Goal: Task Accomplishment & Management: Manage account settings

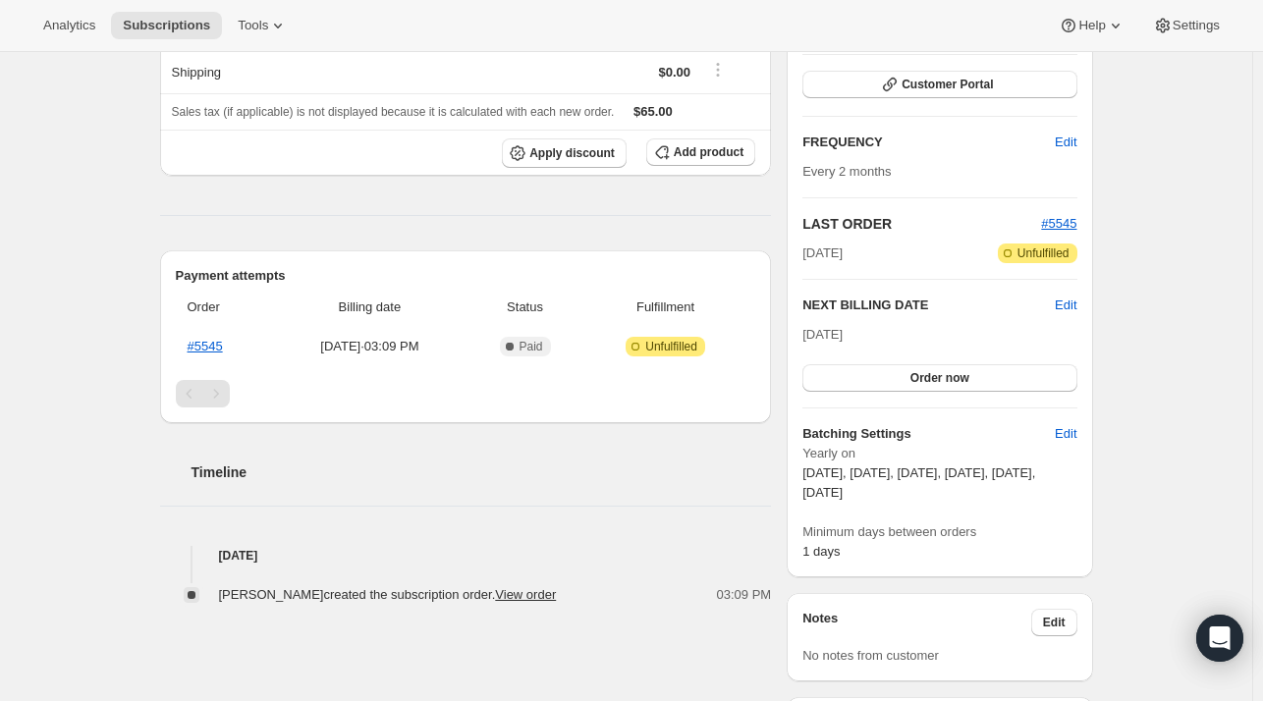
scroll to position [279, 0]
click at [1077, 298] on span "Edit" at bounding box center [1066, 308] width 22 height 20
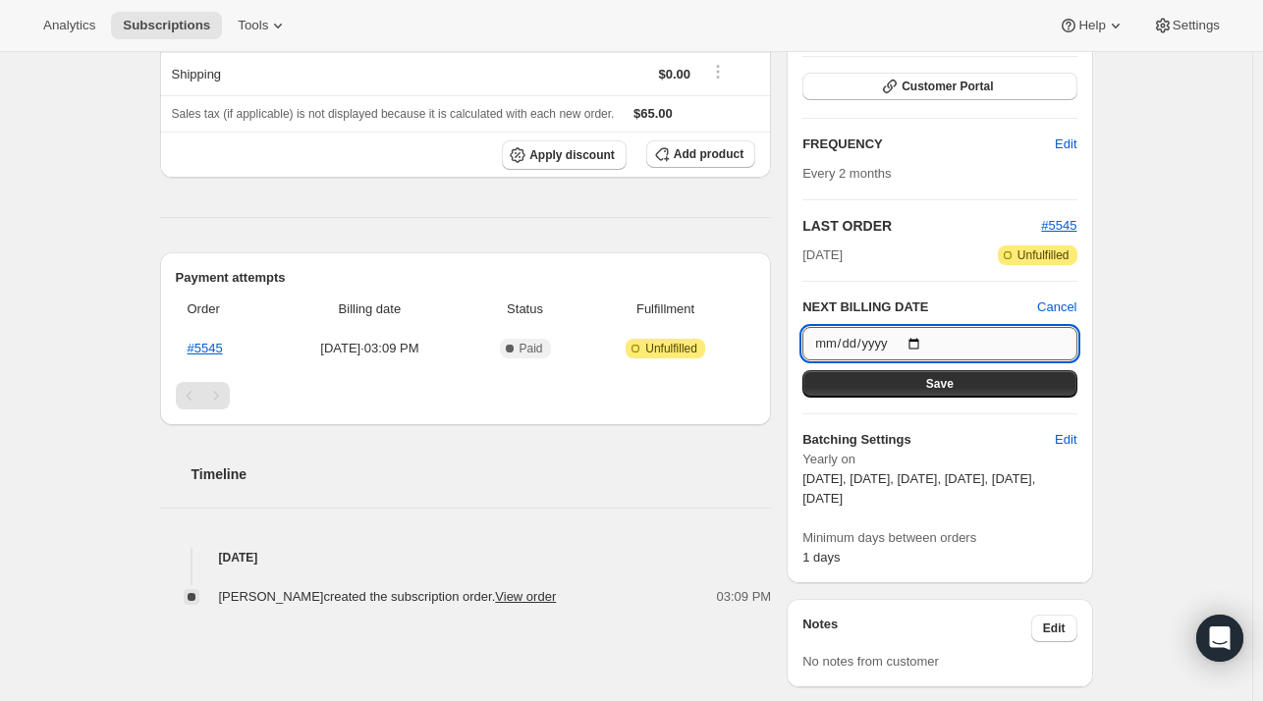
click at [928, 342] on input "[DATE]" at bounding box center [940, 343] width 274 height 33
type input "[DATE]"
click at [940, 382] on span "Save" at bounding box center [940, 384] width 28 height 16
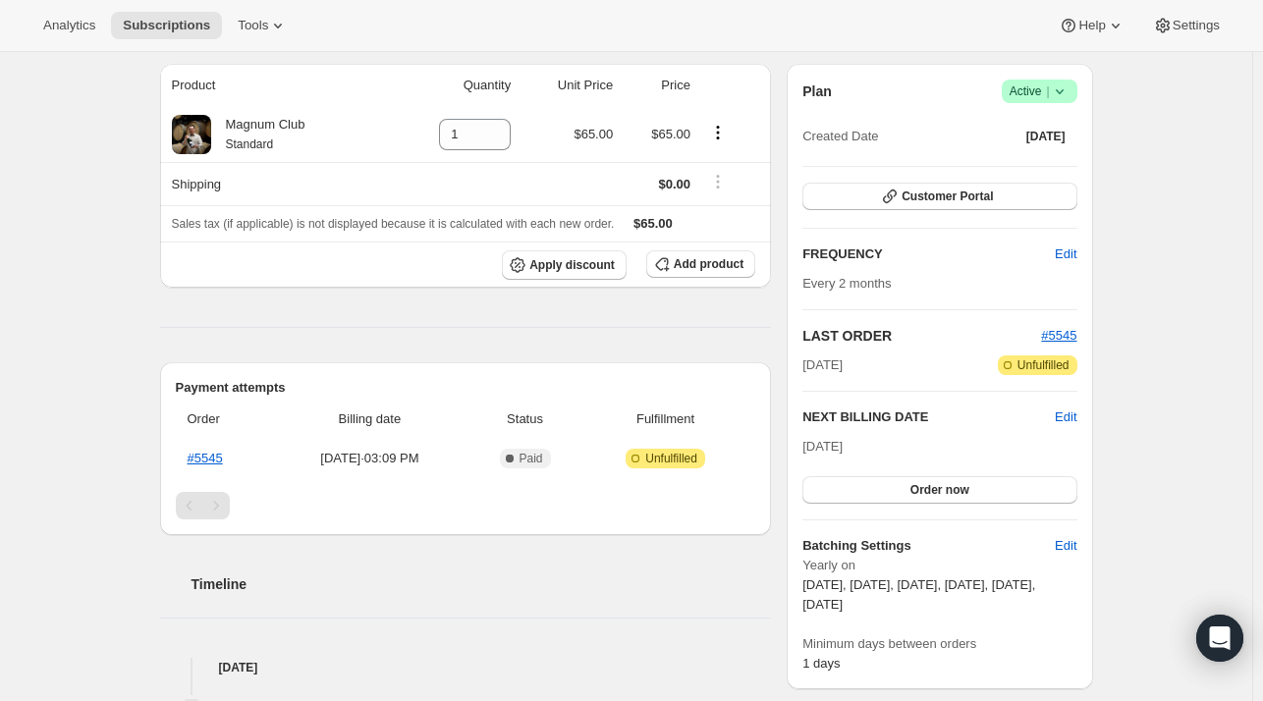
scroll to position [0, 0]
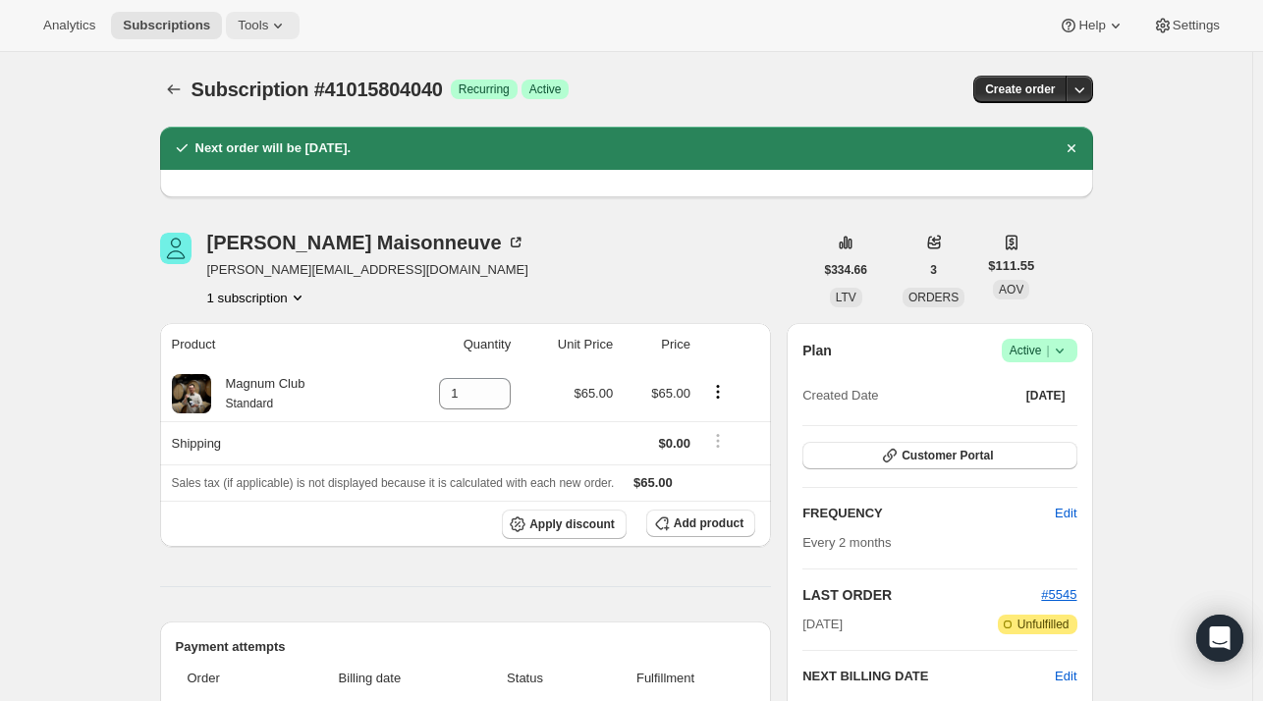
click at [247, 28] on span "Tools" at bounding box center [253, 26] width 30 height 16
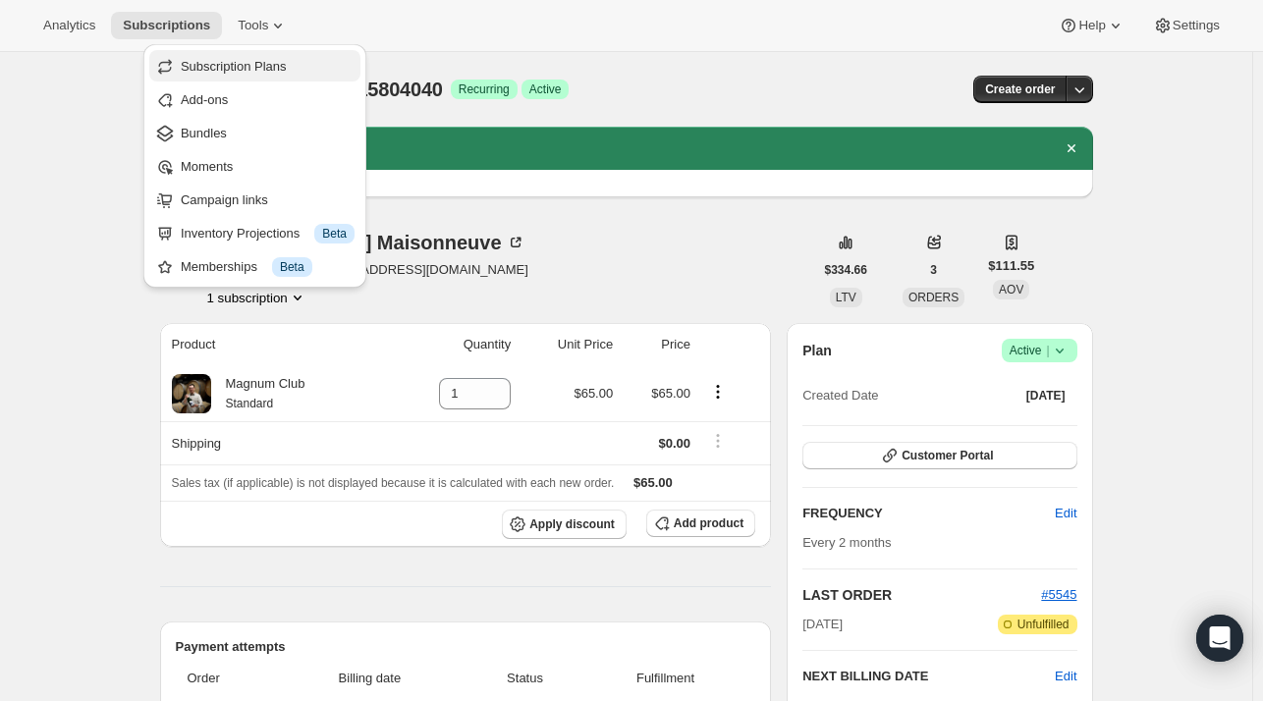
click at [258, 78] on button "Subscription Plans" at bounding box center [254, 65] width 211 height 31
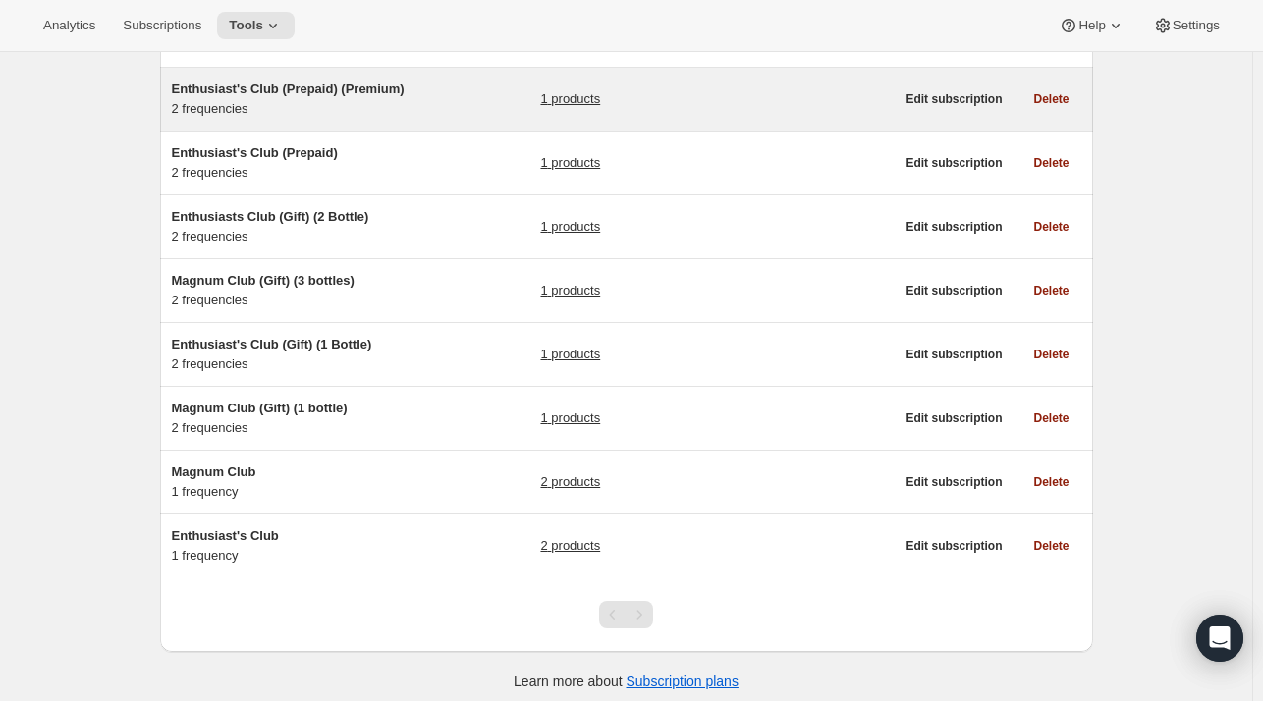
scroll to position [286, 0]
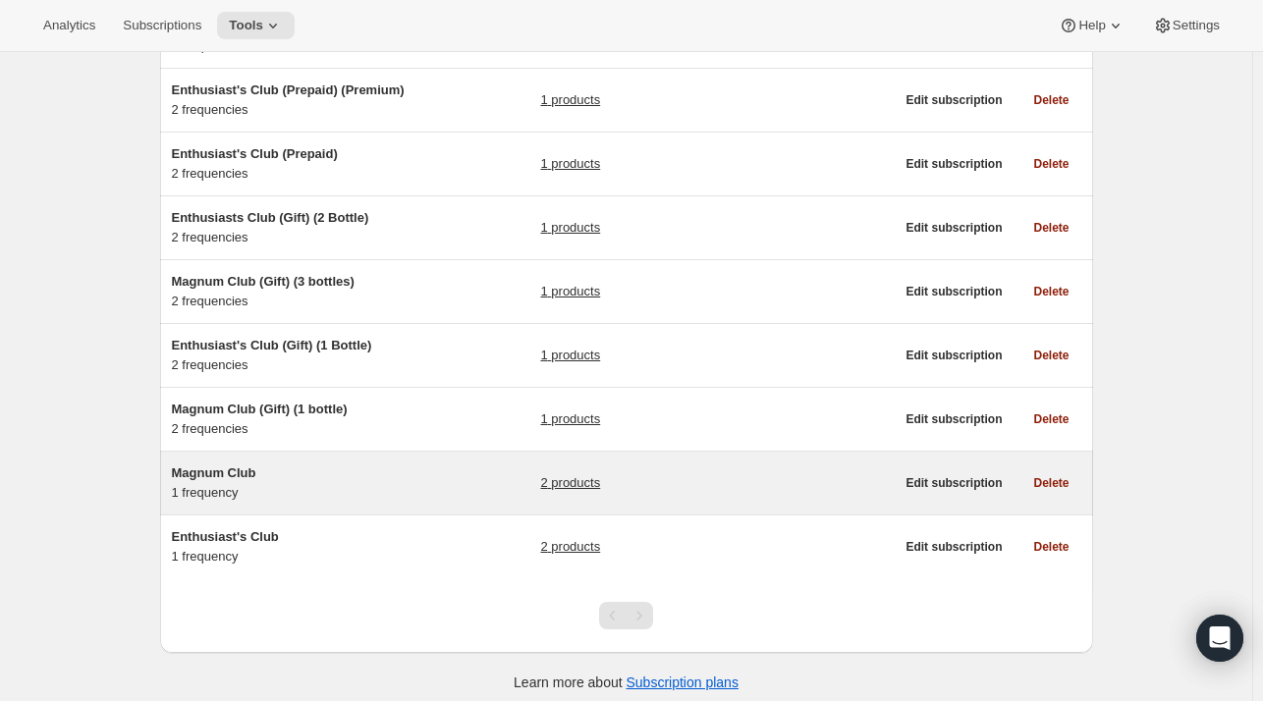
click at [228, 469] on span "Magnum Club" at bounding box center [214, 473] width 84 height 15
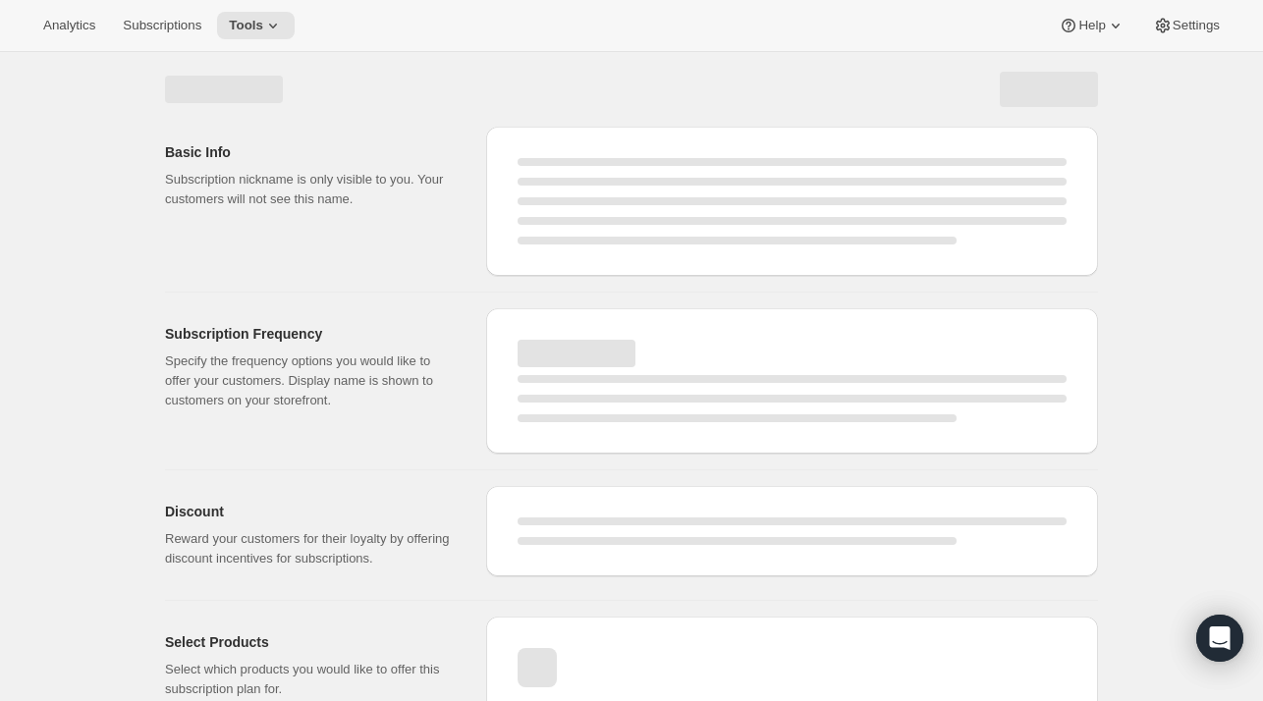
select select "WEEK"
select select "MONTH"
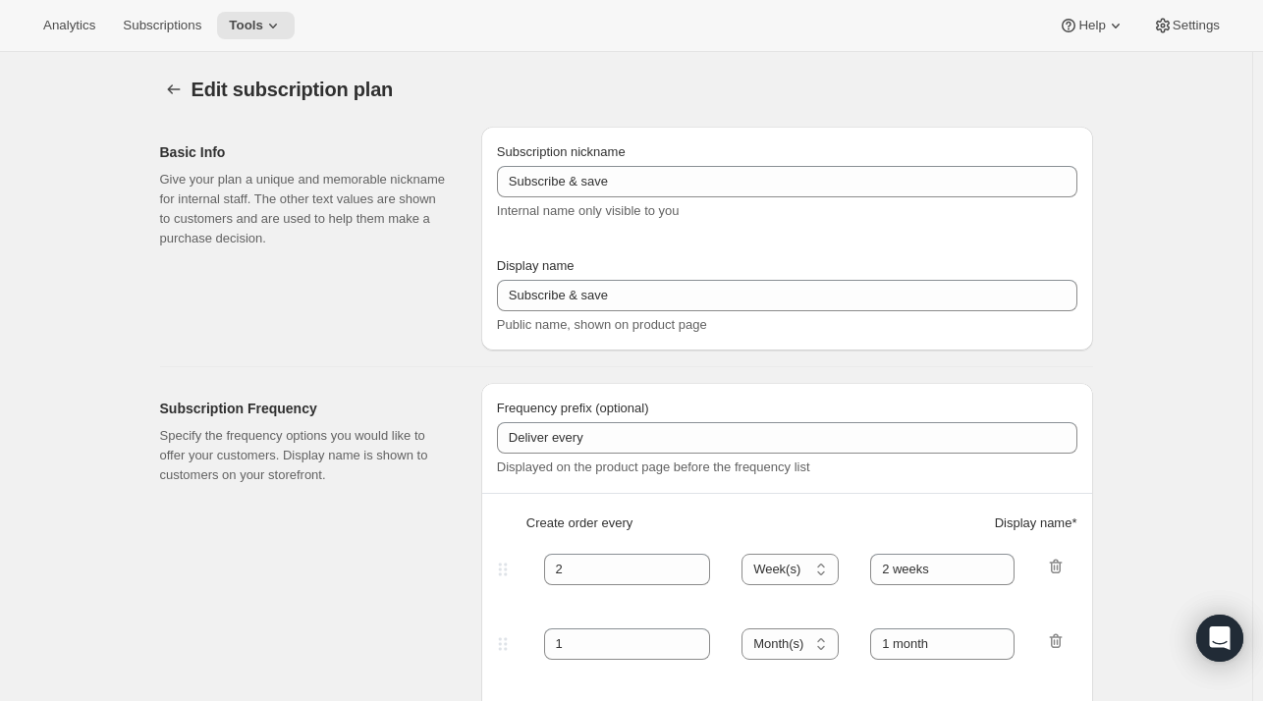
type input "Magnum Club"
select select "MONTH"
type input "2 months"
checkbox input "true"
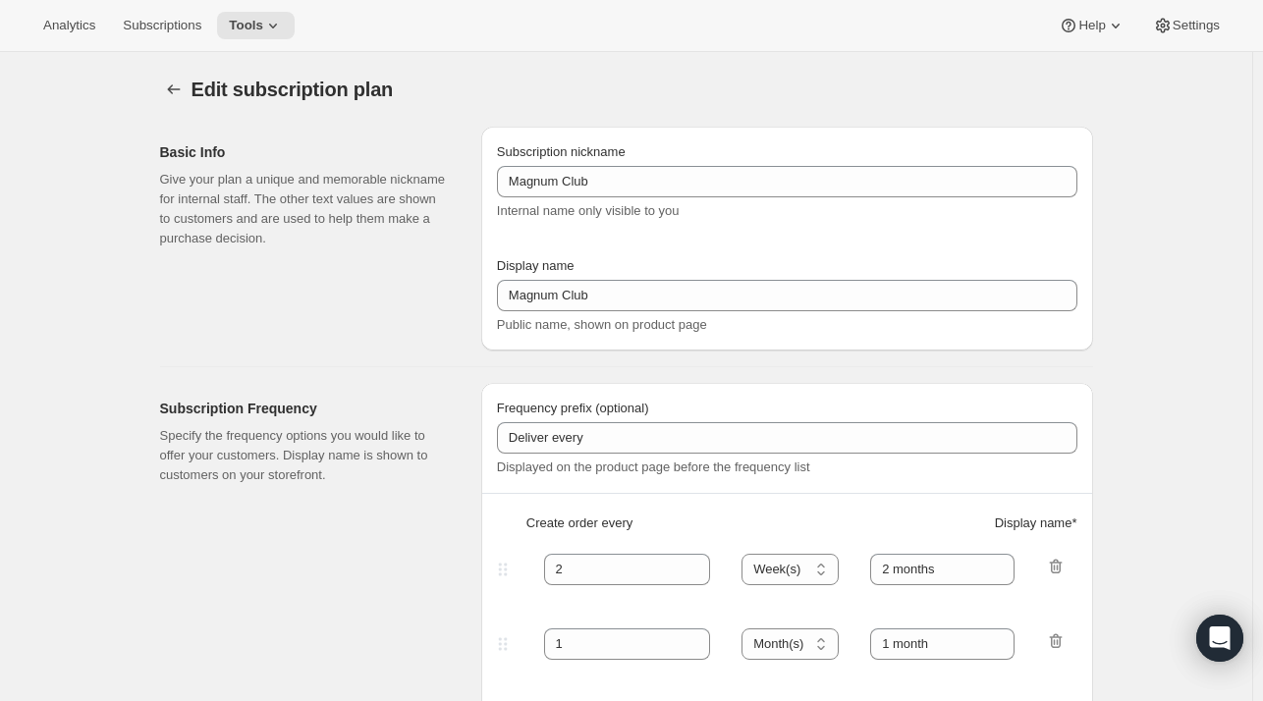
select select "YEARDAY"
select select "11"
select select "6"
select select "3"
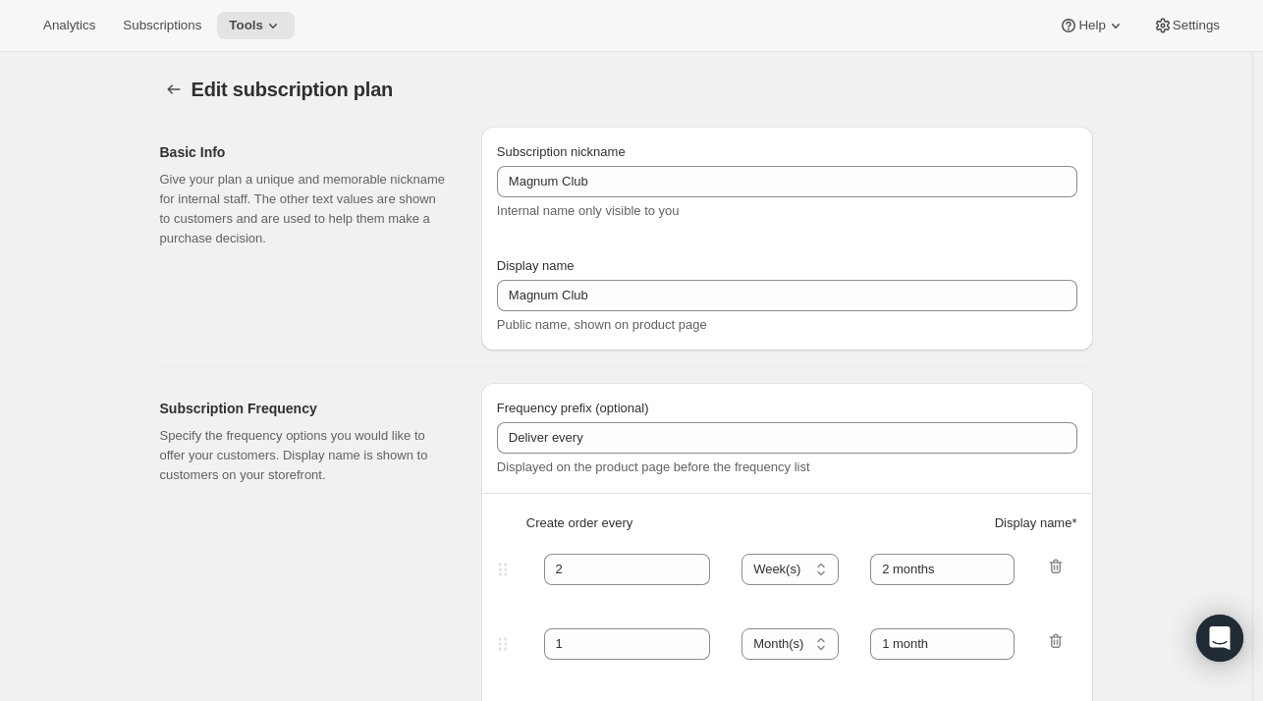
select select "6"
select select "5"
select select "6"
select select "7"
select select "6"
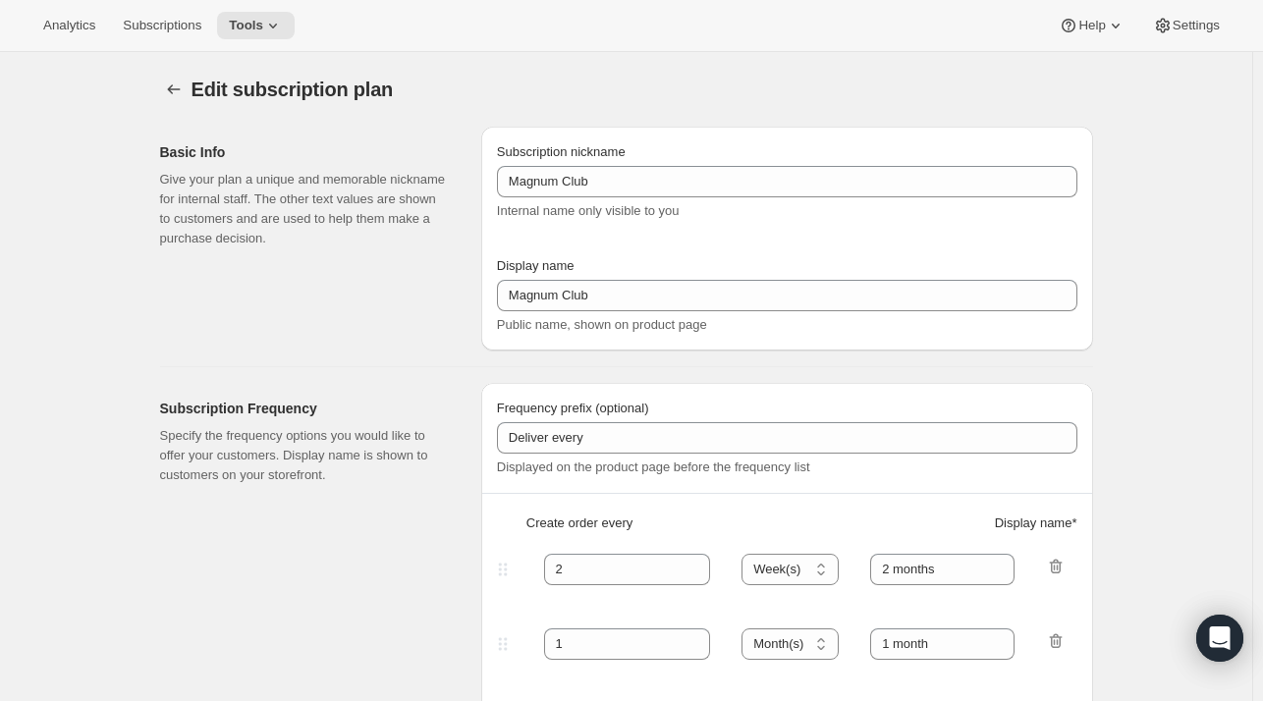
select select "9"
select select "6"
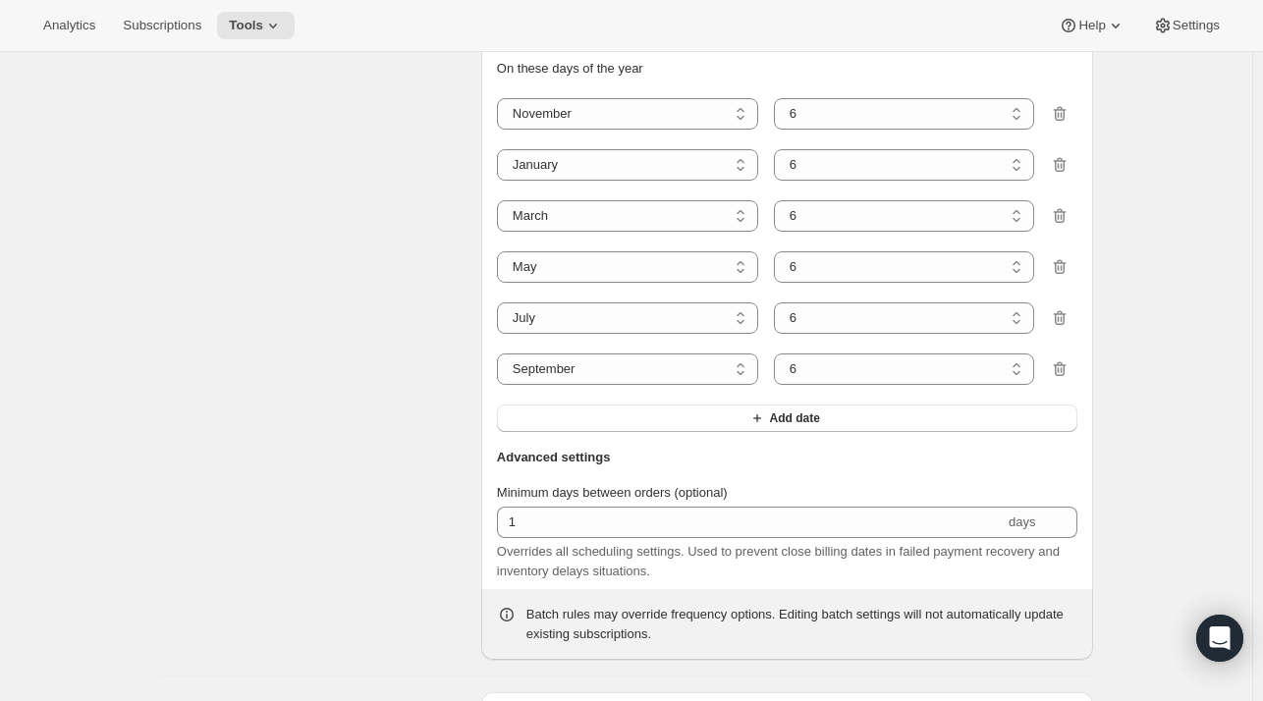
scroll to position [1608, 0]
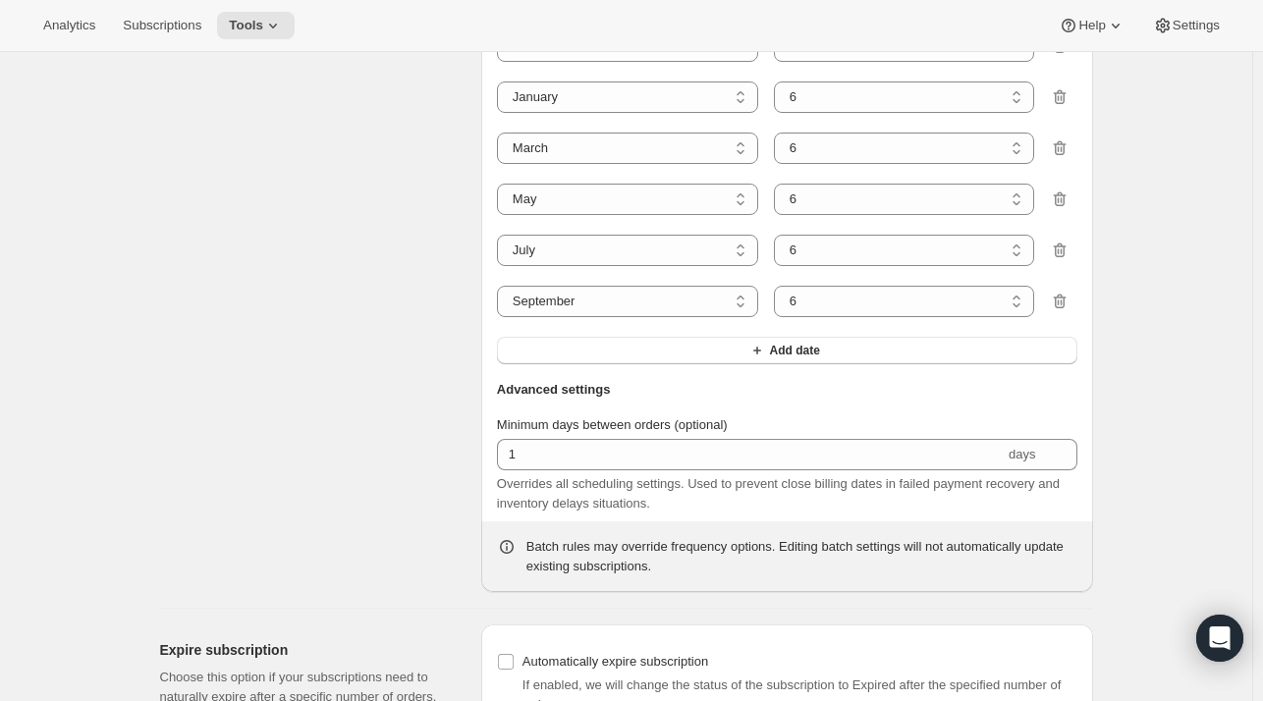
click at [727, 431] on label "Minimum days between orders (optional)" at bounding box center [612, 426] width 231 height 20
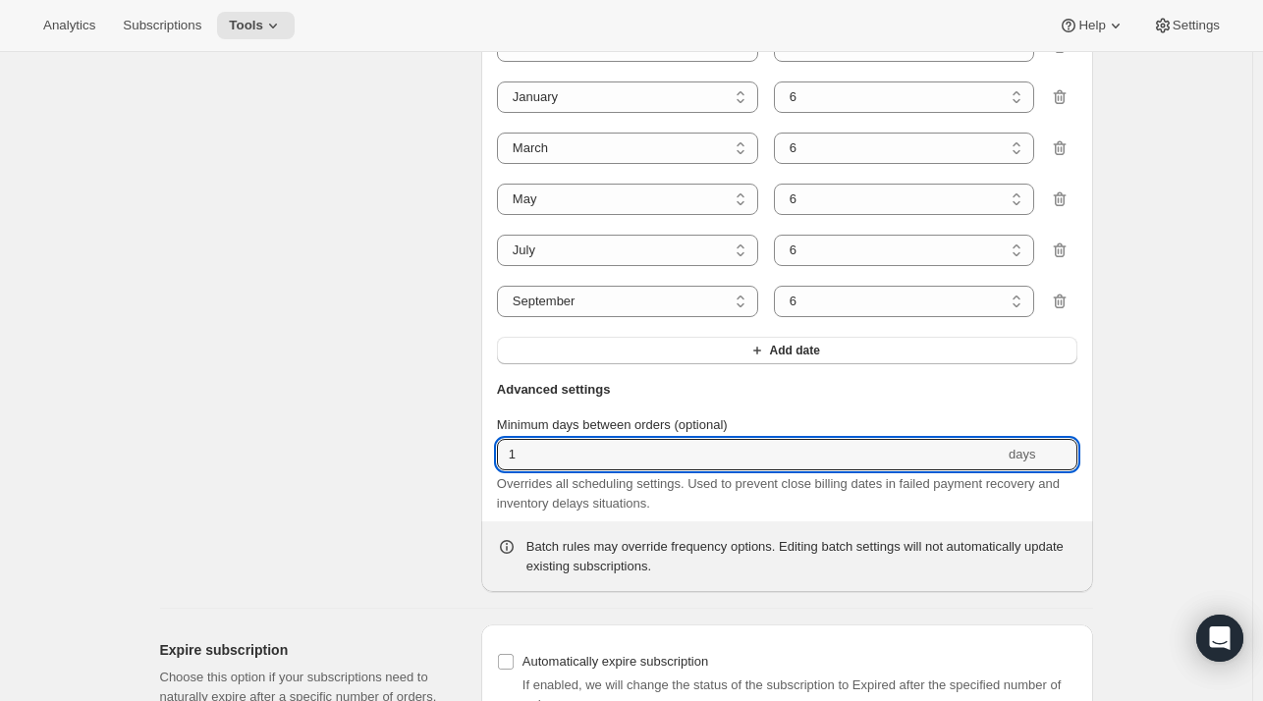
click at [727, 439] on input "1" at bounding box center [751, 454] width 508 height 31
drag, startPoint x: 691, startPoint y: 457, endPoint x: 331, endPoint y: 462, distance: 359.6
click at [331, 462] on div "Batch orders When this option is selected, first time orders are placed the day…" at bounding box center [618, 219] width 949 height 747
type input "60"
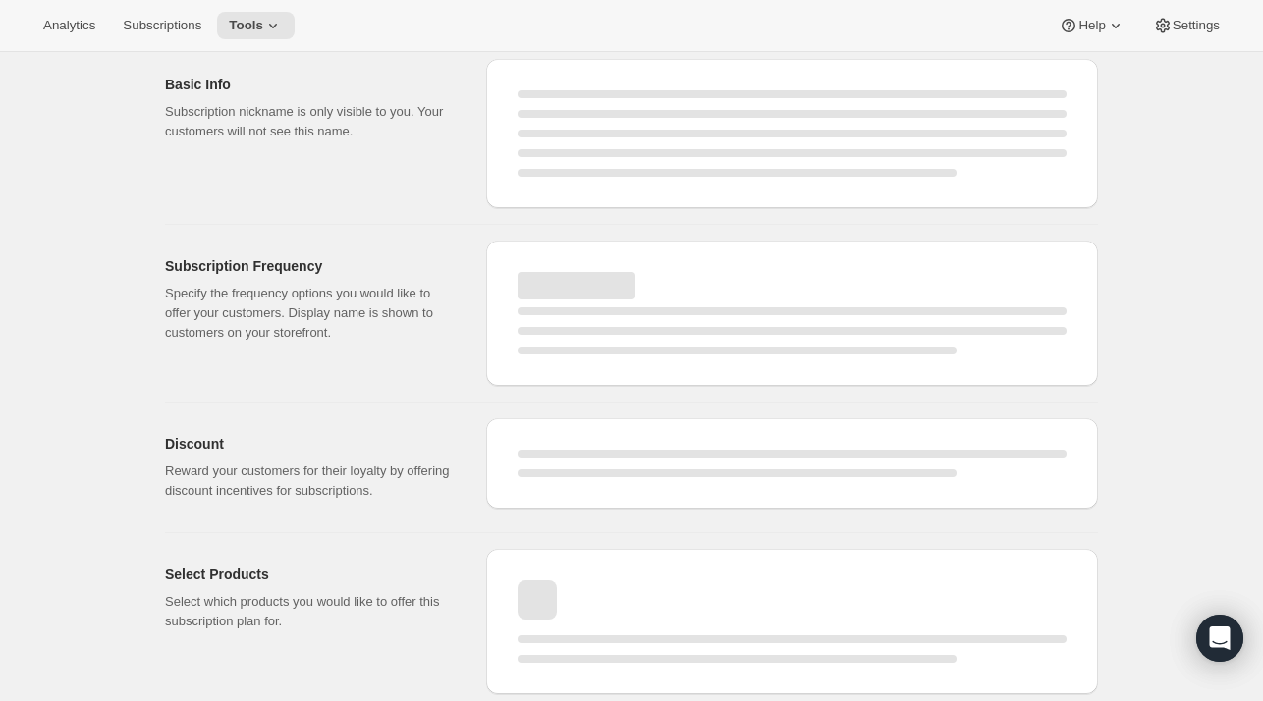
select select "MONTH"
select select "YEARDAY"
select select "11"
select select "6"
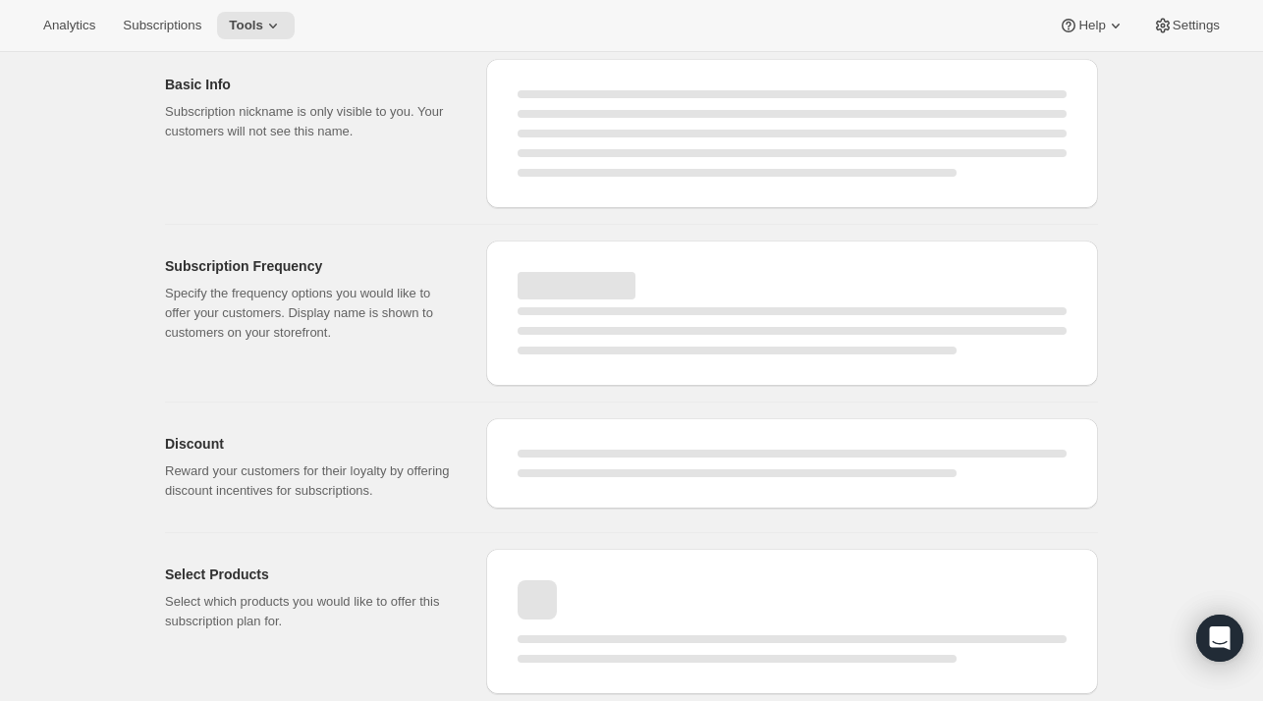
select select "3"
select select "6"
select select "5"
select select "6"
select select "7"
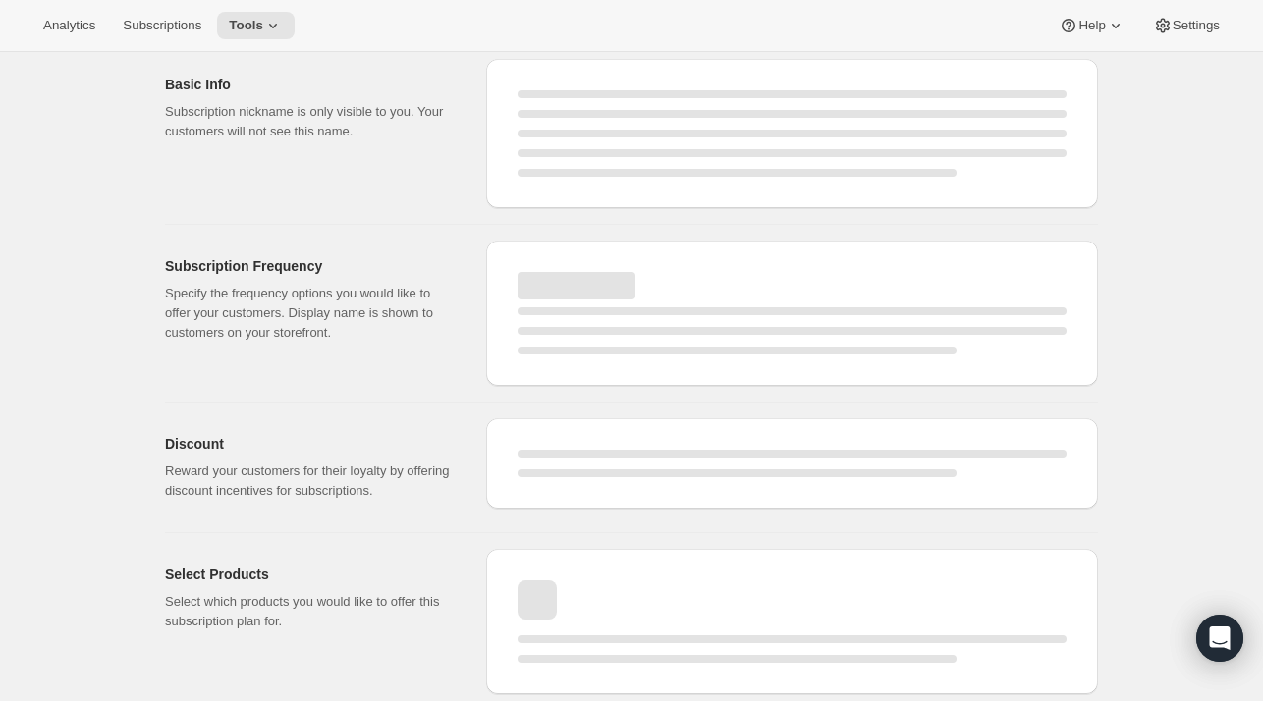
select select "6"
select select "9"
select select "6"
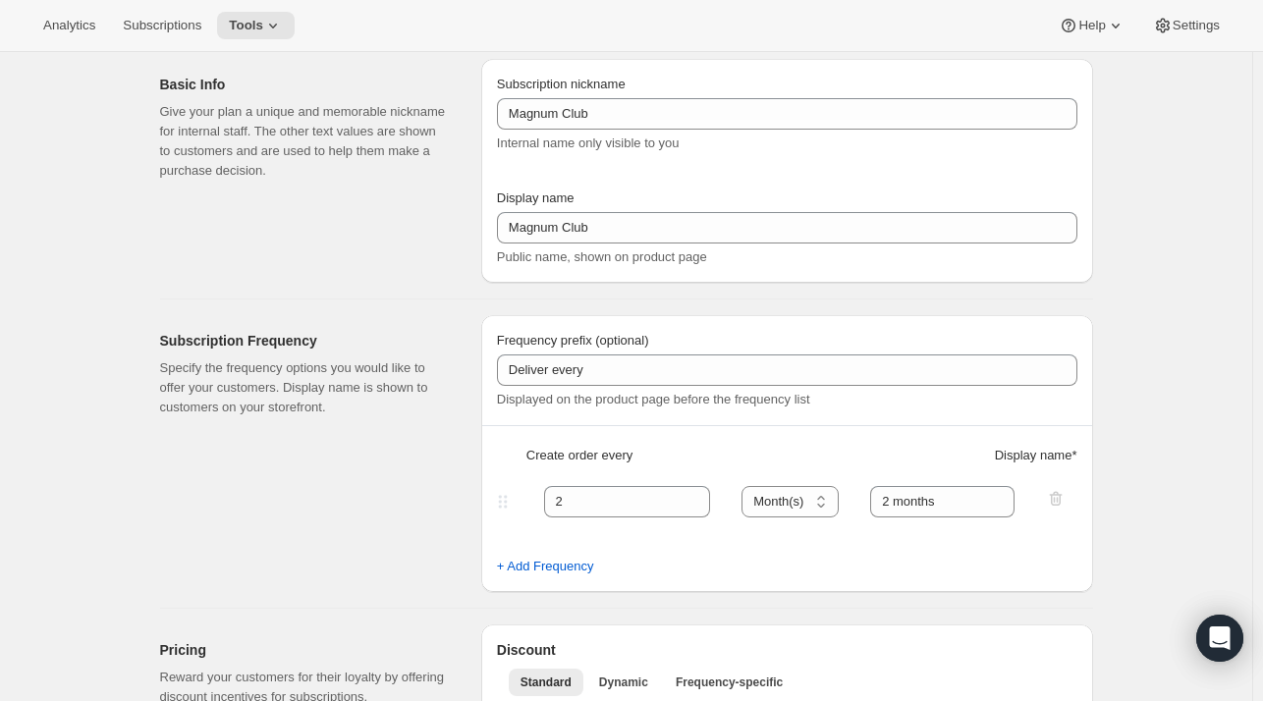
scroll to position [349, 0]
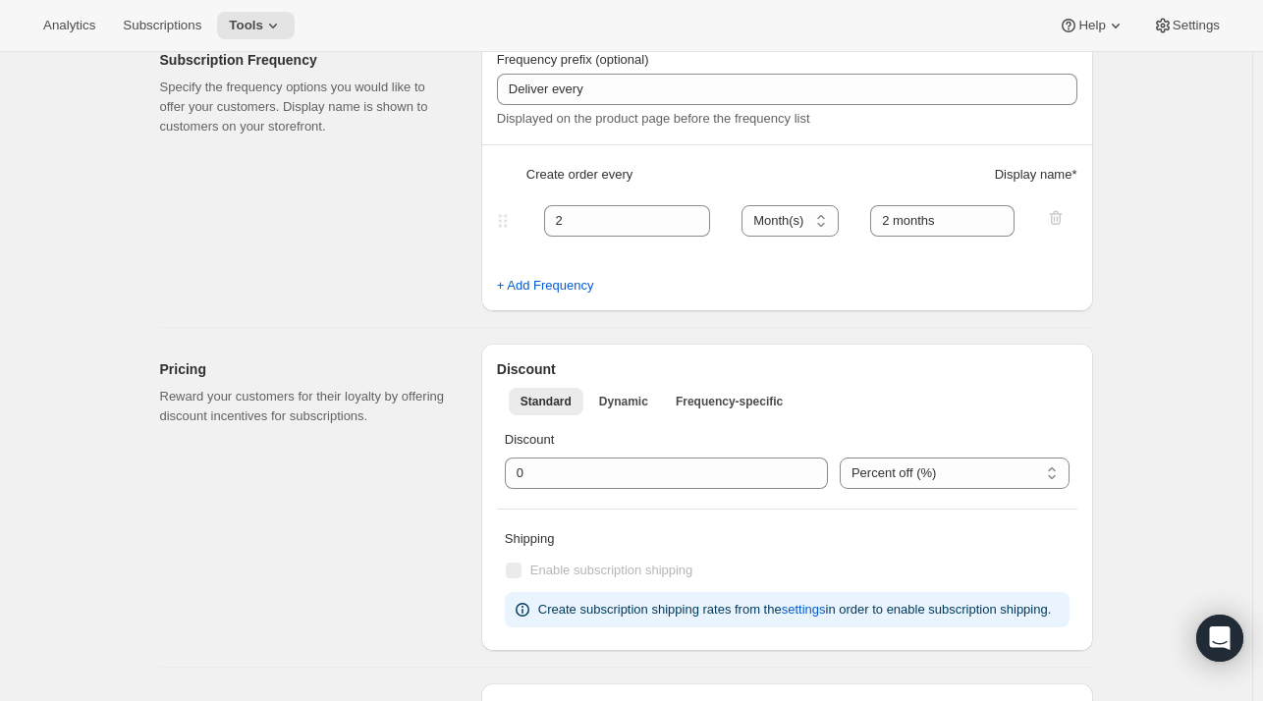
type input "60"
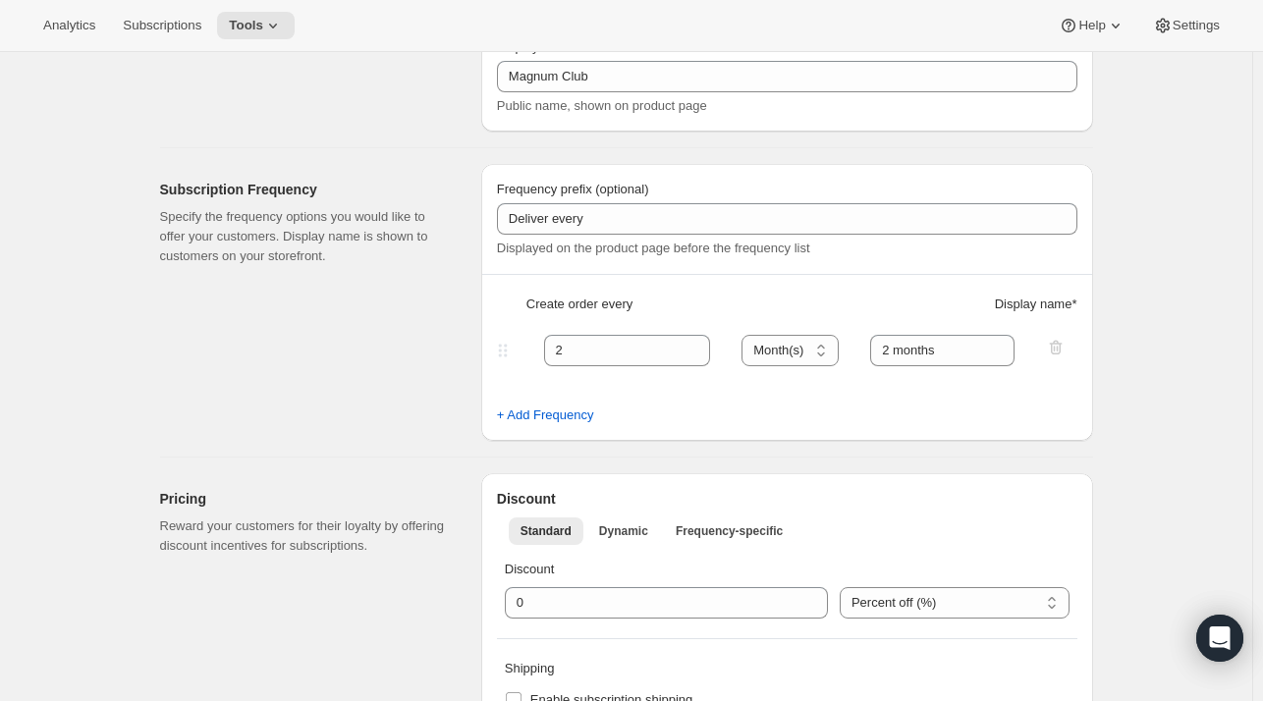
scroll to position [0, 0]
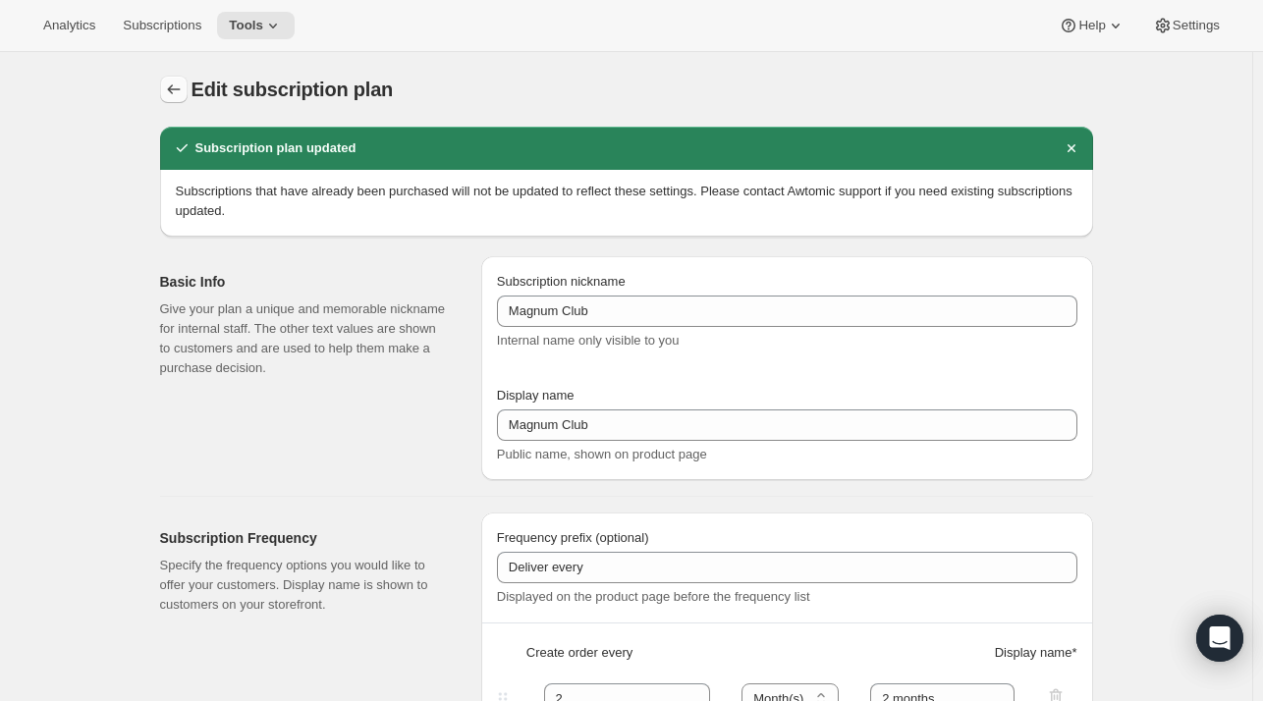
click at [169, 90] on icon "Subscription plans" at bounding box center [174, 90] width 20 height 20
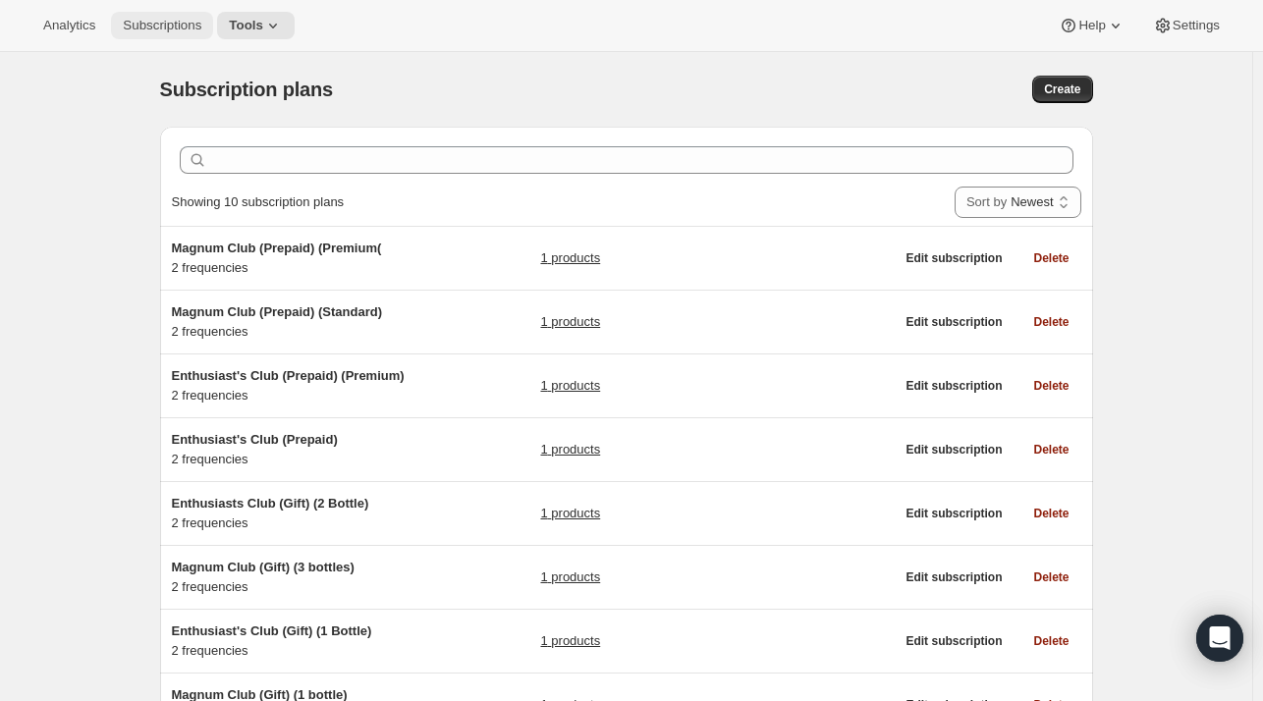
click at [164, 24] on span "Subscriptions" at bounding box center [162, 26] width 79 height 16
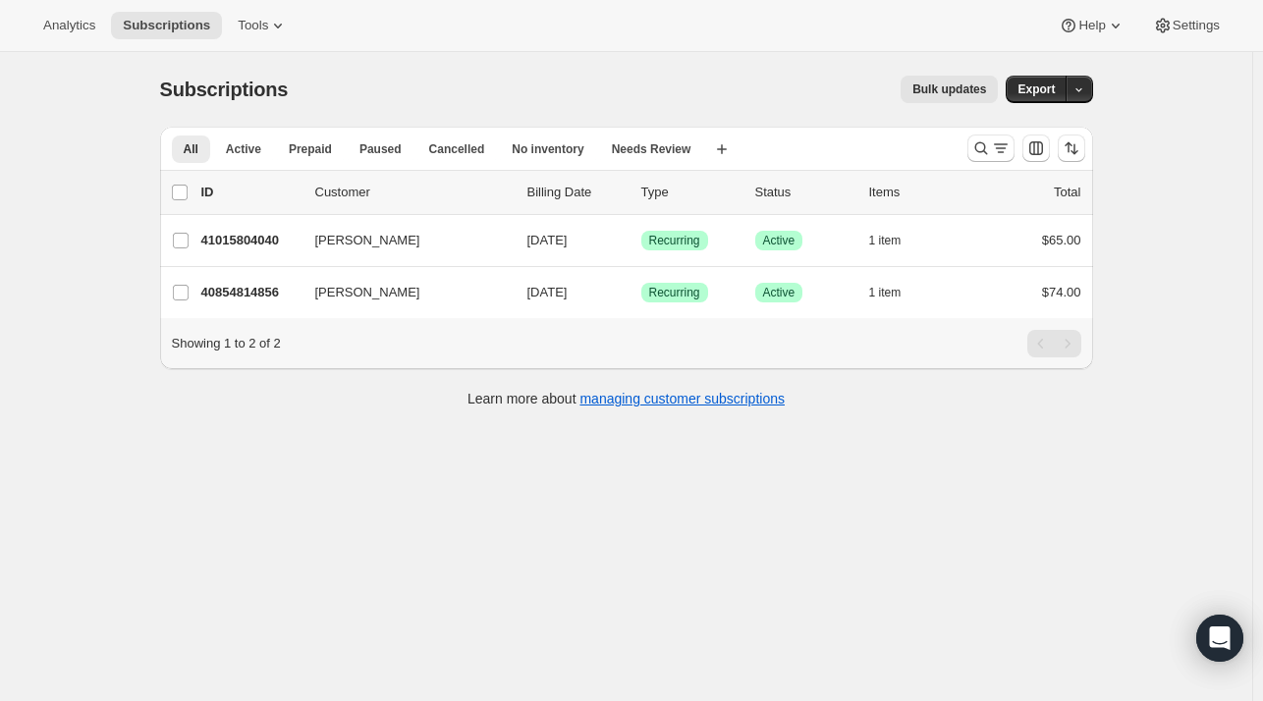
click at [978, 162] on div at bounding box center [1027, 148] width 134 height 39
click at [982, 155] on icon "Search and filter results" at bounding box center [982, 149] width 20 height 20
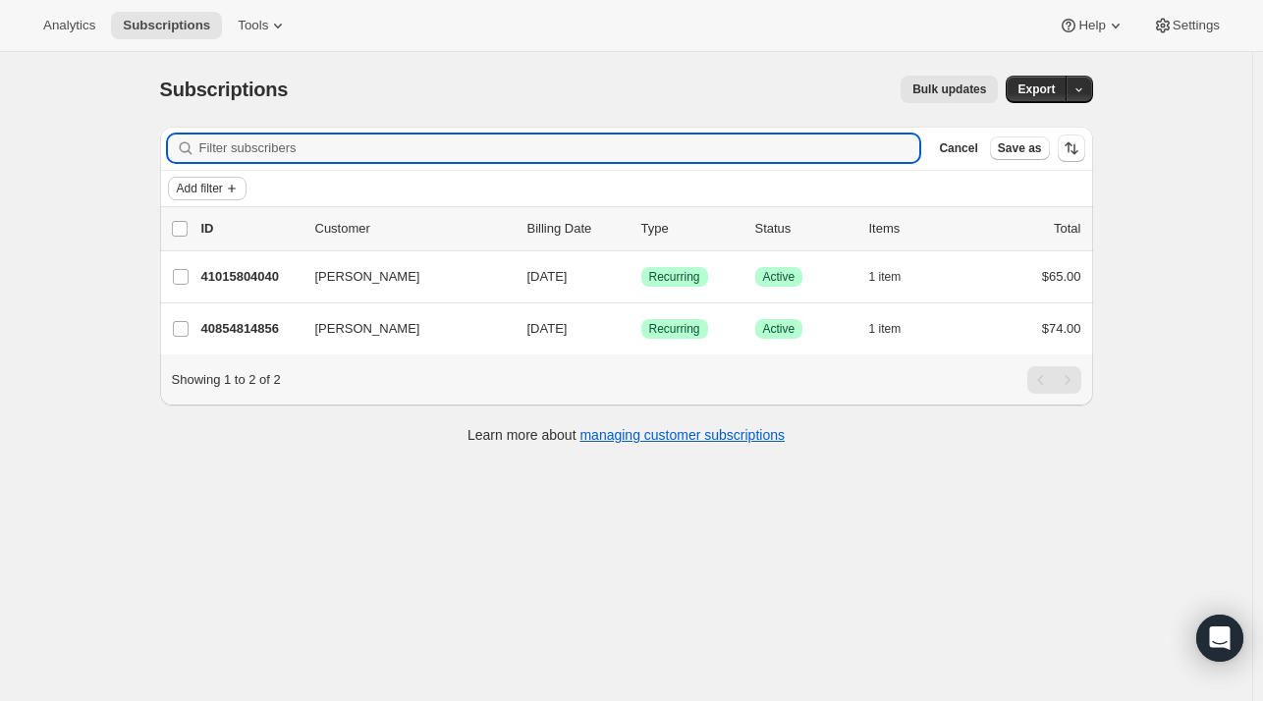
click at [223, 189] on span "Add filter" at bounding box center [200, 189] width 46 height 16
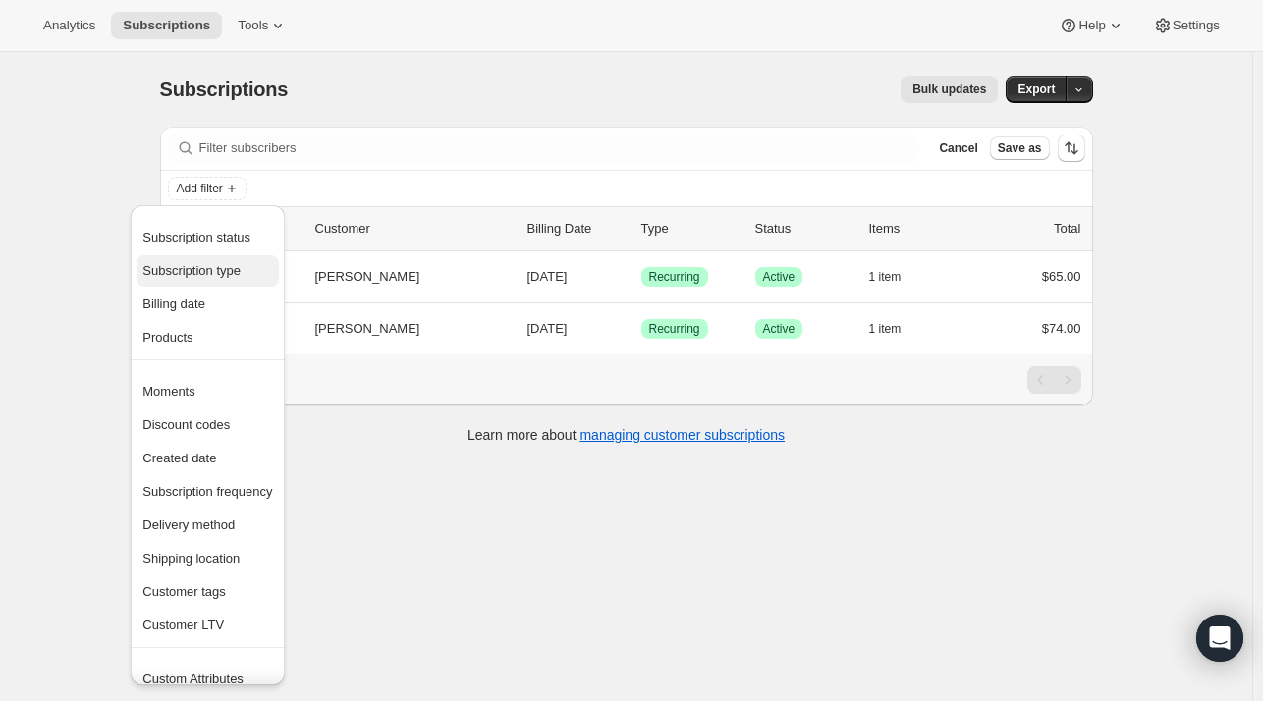
click at [194, 265] on span "Subscription type" at bounding box center [191, 270] width 98 height 15
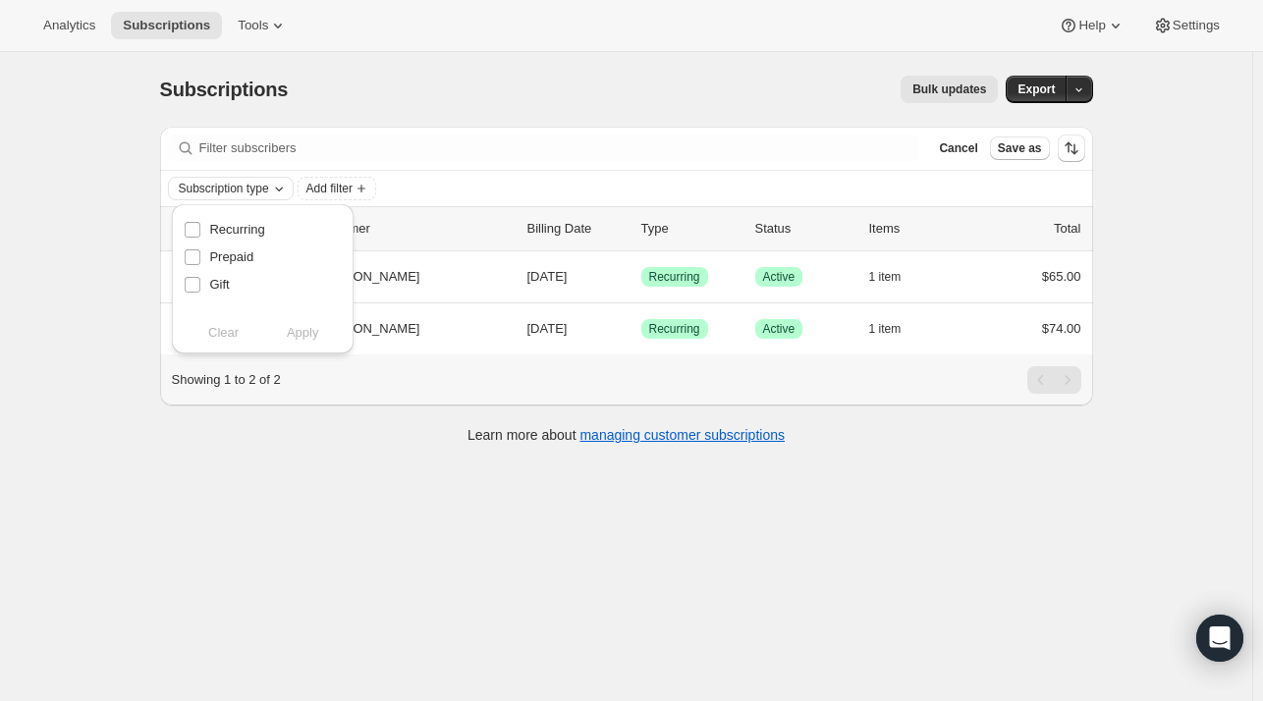
click at [283, 189] on icon "Subscription type" at bounding box center [279, 189] width 16 height 16
click at [267, 194] on span "Subscription type" at bounding box center [224, 189] width 90 height 16
click at [379, 92] on div "Bulk updates" at bounding box center [654, 90] width 687 height 28
click at [218, 193] on span "Add filter" at bounding box center [200, 189] width 46 height 16
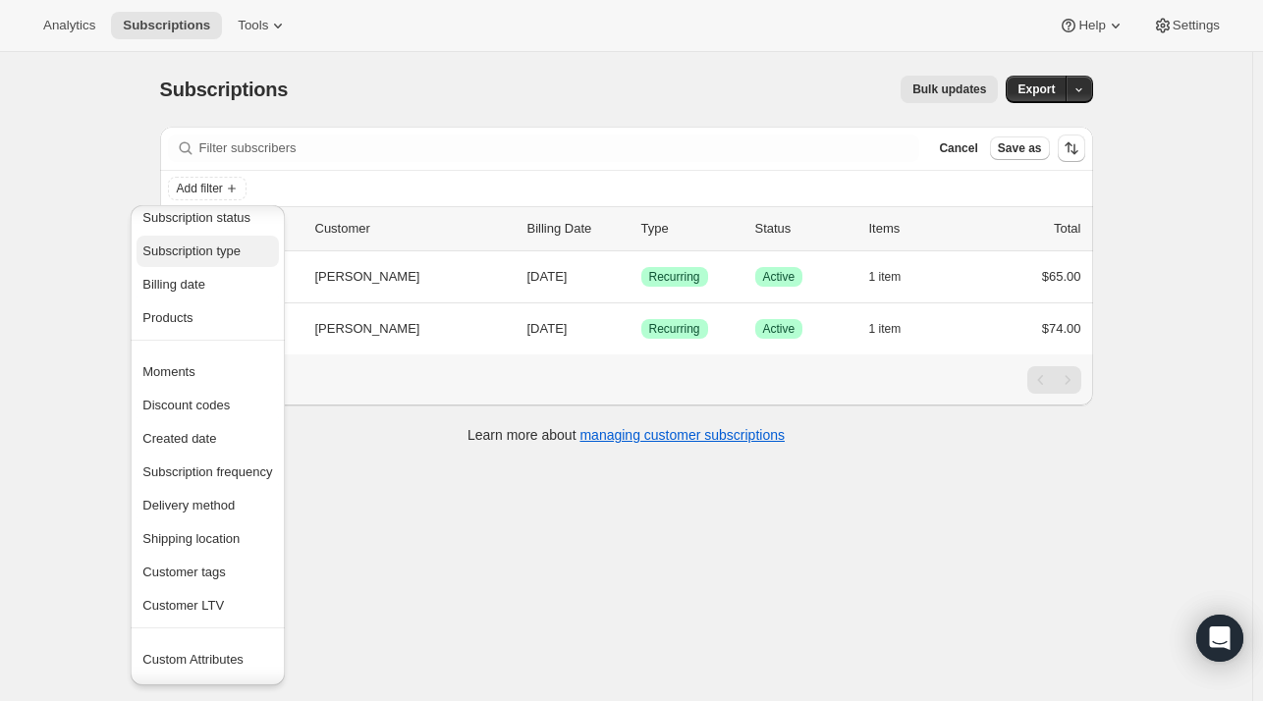
scroll to position [20, 0]
click at [174, 316] on span "Products" at bounding box center [167, 317] width 50 height 15
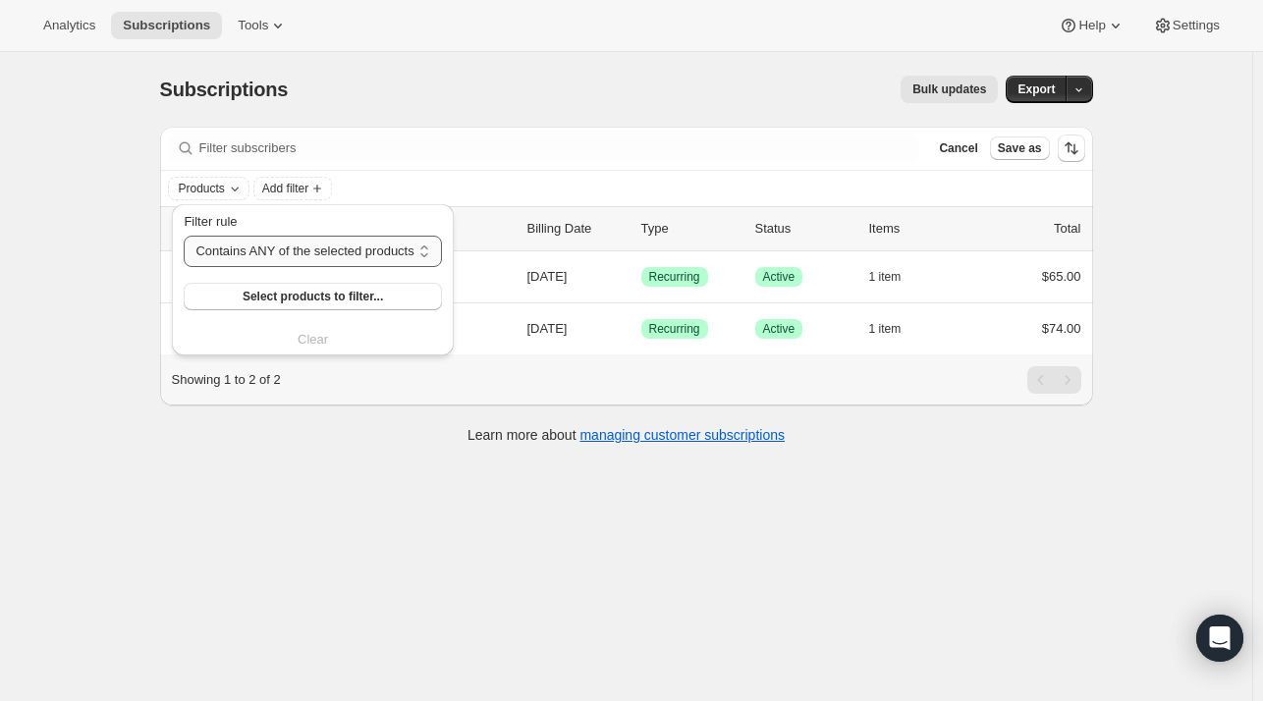
click at [285, 252] on select "Contains ANY of the selected products Contains ALL of the selected products Con…" at bounding box center [312, 251] width 257 height 31
click at [184, 236] on select "Contains ANY of the selected products Contains ALL of the selected products Con…" at bounding box center [312, 251] width 257 height 31
click at [303, 304] on span "Select products to filter..." at bounding box center [317, 297] width 140 height 16
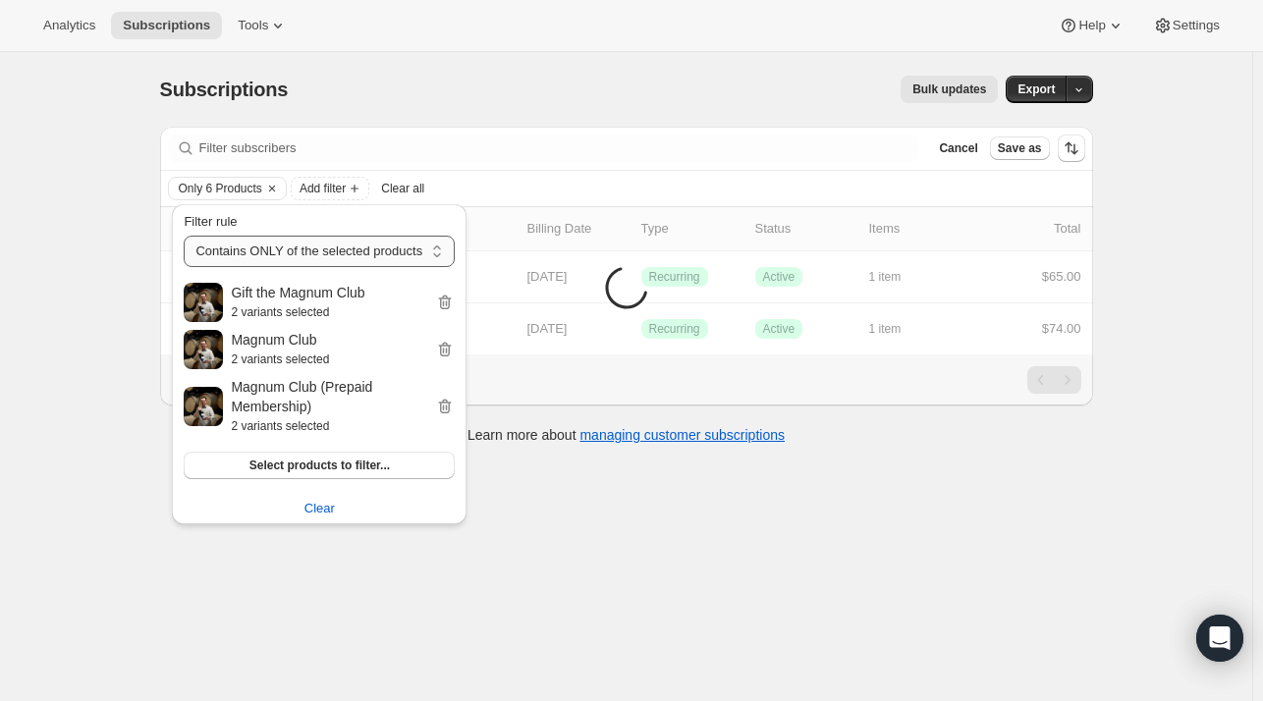
click at [341, 250] on select "Contains ANY of the selected products Contains ALL of the selected products Con…" at bounding box center [319, 251] width 271 height 31
select select "any"
click at [184, 236] on select "Contains ANY of the selected products Contains ALL of the selected products Con…" at bounding box center [319, 251] width 271 height 31
click at [436, 580] on div "Subscriptions. This page is ready Subscriptions Bulk updates More actions Bulk …" at bounding box center [626, 402] width 1253 height 701
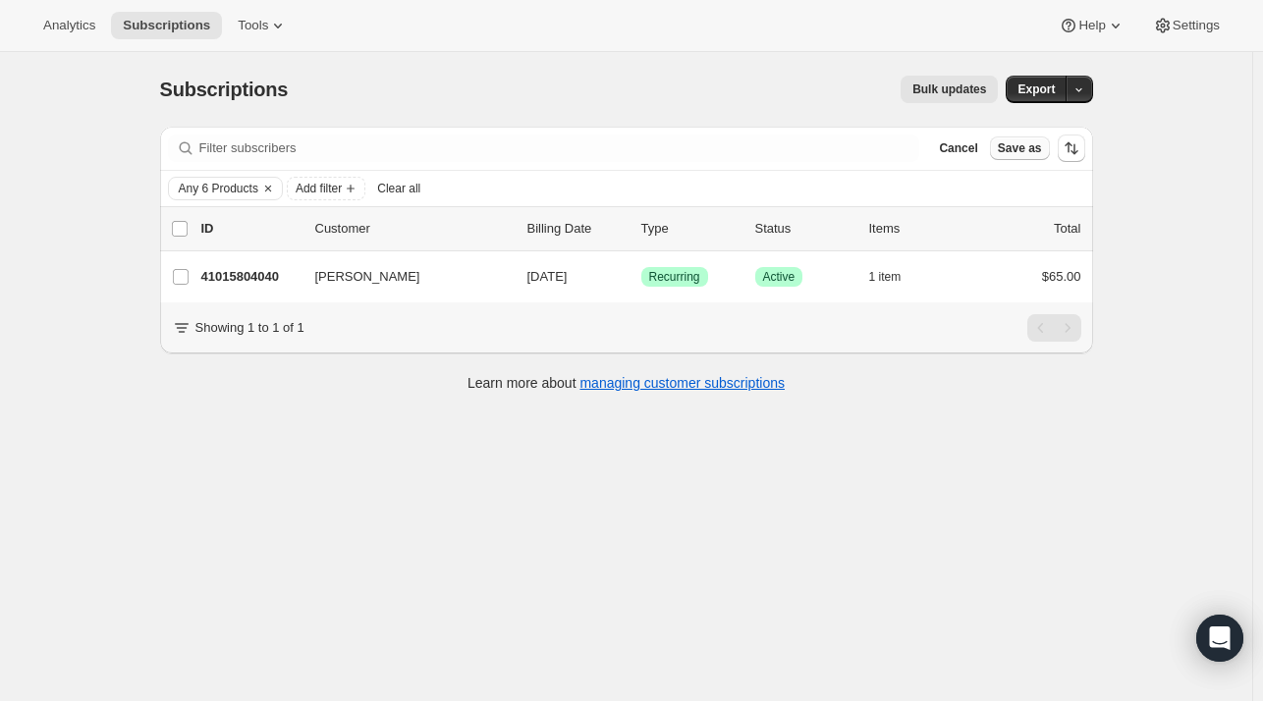
click at [1022, 147] on span "Save as" at bounding box center [1020, 148] width 44 height 16
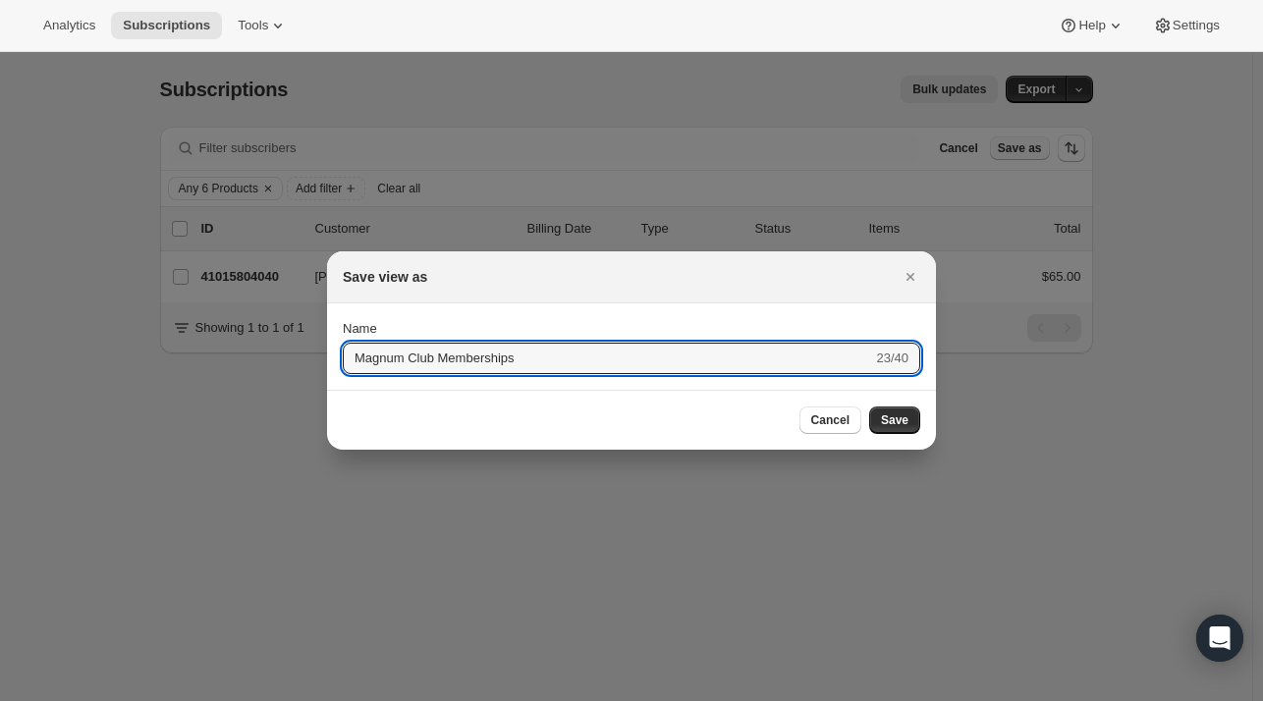
type input "Magnum Club Memberships"
click at [343, 304] on button "Submit" at bounding box center [371, 314] width 56 height 21
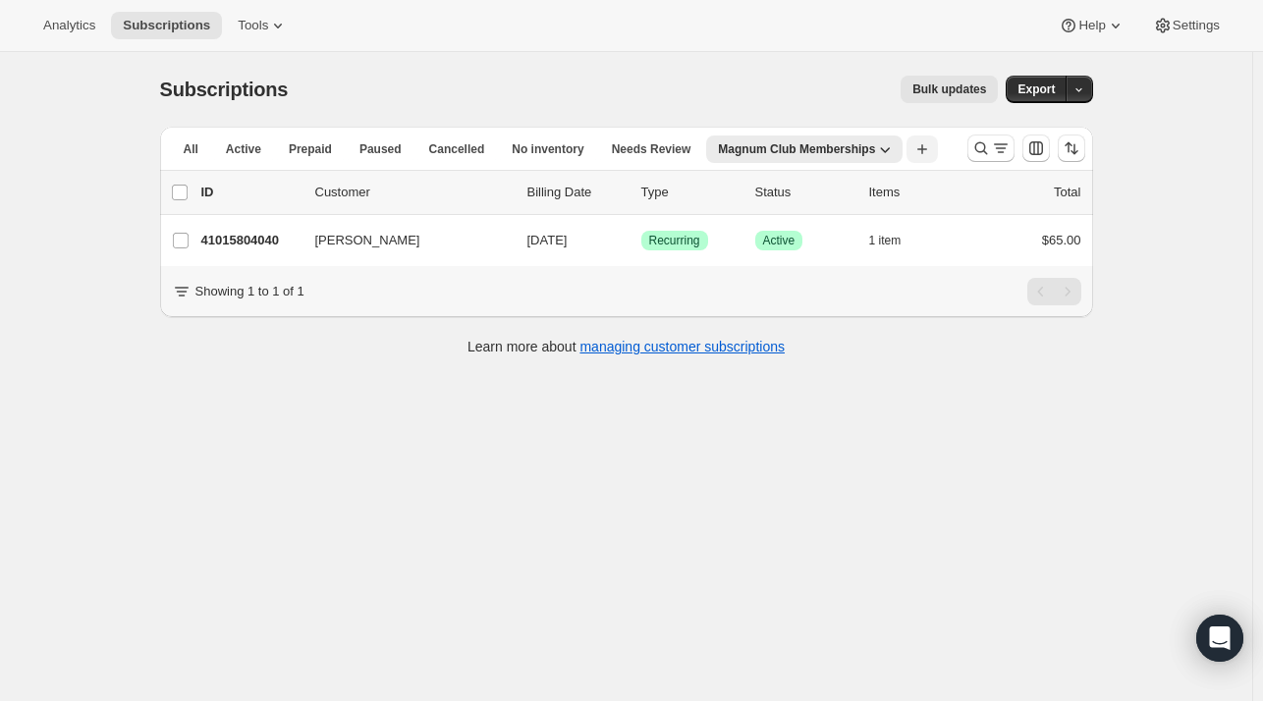
click at [918, 150] on icon "button" at bounding box center [923, 149] width 10 height 10
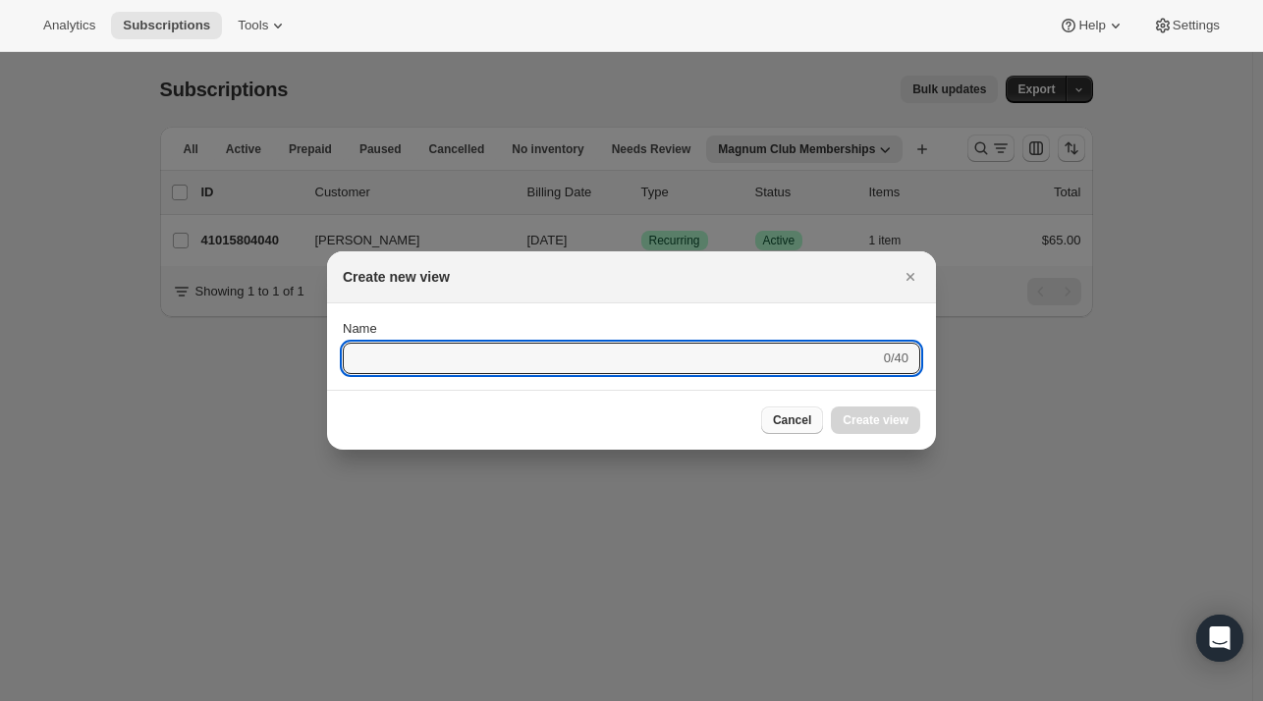
click at [778, 428] on button "Cancel" at bounding box center [792, 421] width 62 height 28
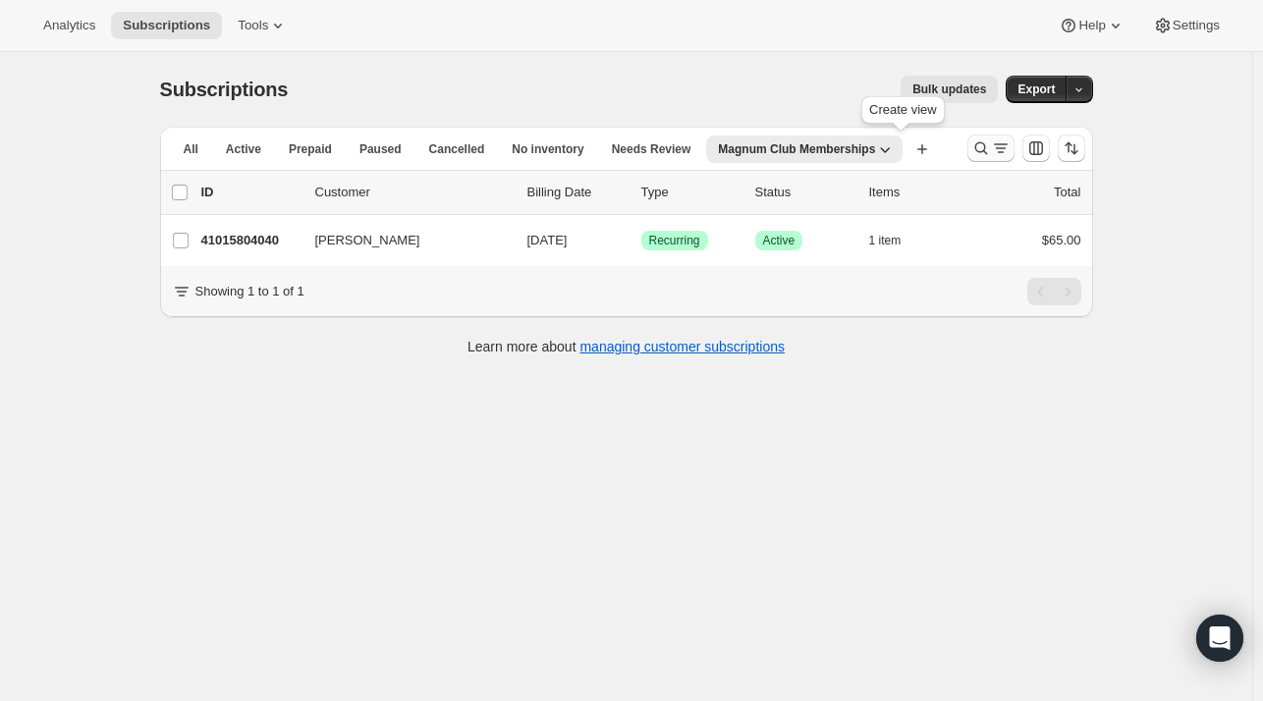
click at [988, 157] on icon "Search and filter results" at bounding box center [982, 149] width 20 height 20
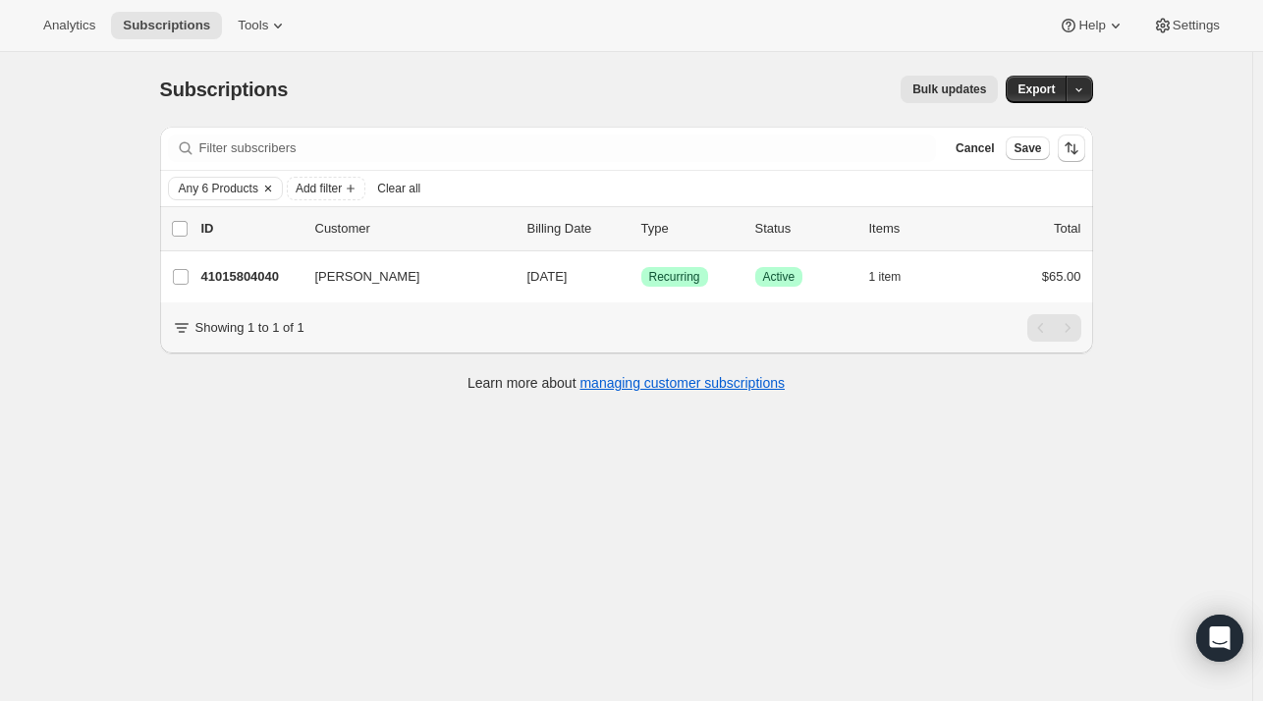
click at [271, 186] on icon "Clear" at bounding box center [268, 189] width 6 height 6
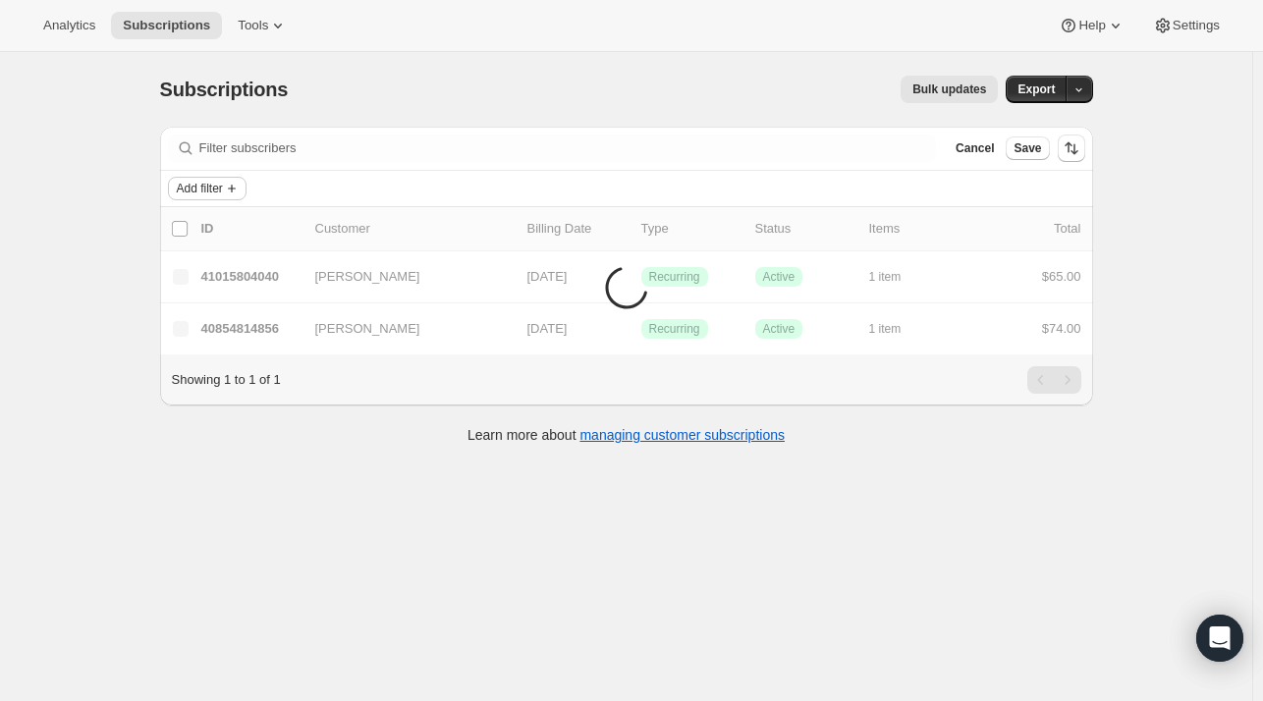
click at [208, 192] on span "Add filter" at bounding box center [200, 189] width 46 height 16
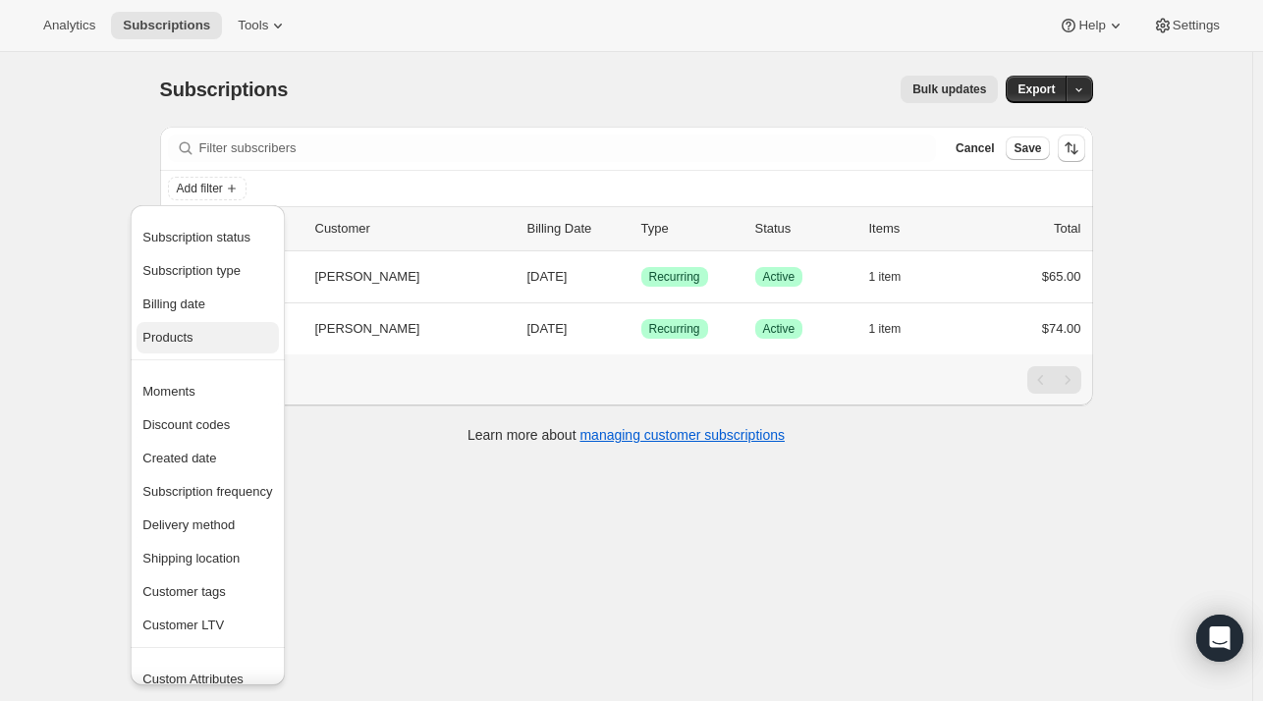
click at [187, 334] on span "Products" at bounding box center [167, 337] width 50 height 15
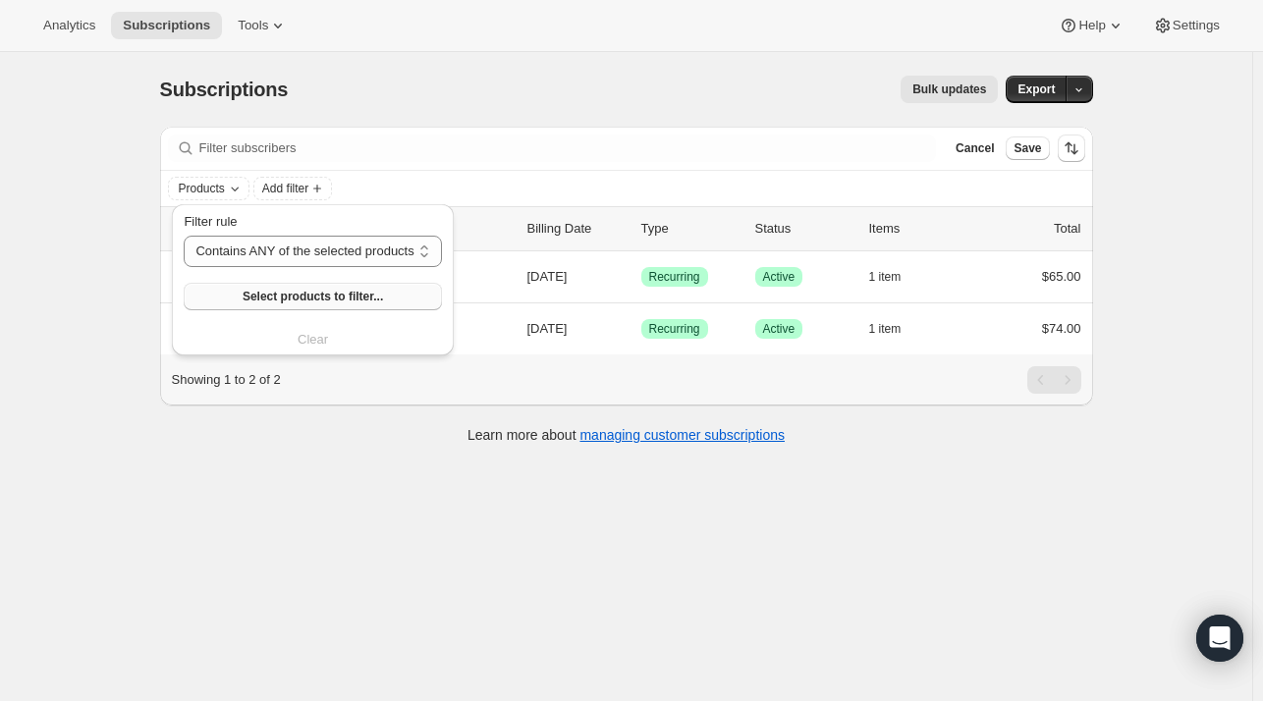
click at [241, 289] on button "Select products to filter..." at bounding box center [312, 297] width 257 height 28
click at [251, 315] on div "Filter rule Contains ANY of the selected products Contains ALL of the selected …" at bounding box center [312, 281] width 257 height 138
click at [267, 304] on span "Select products to filter..." at bounding box center [313, 297] width 140 height 16
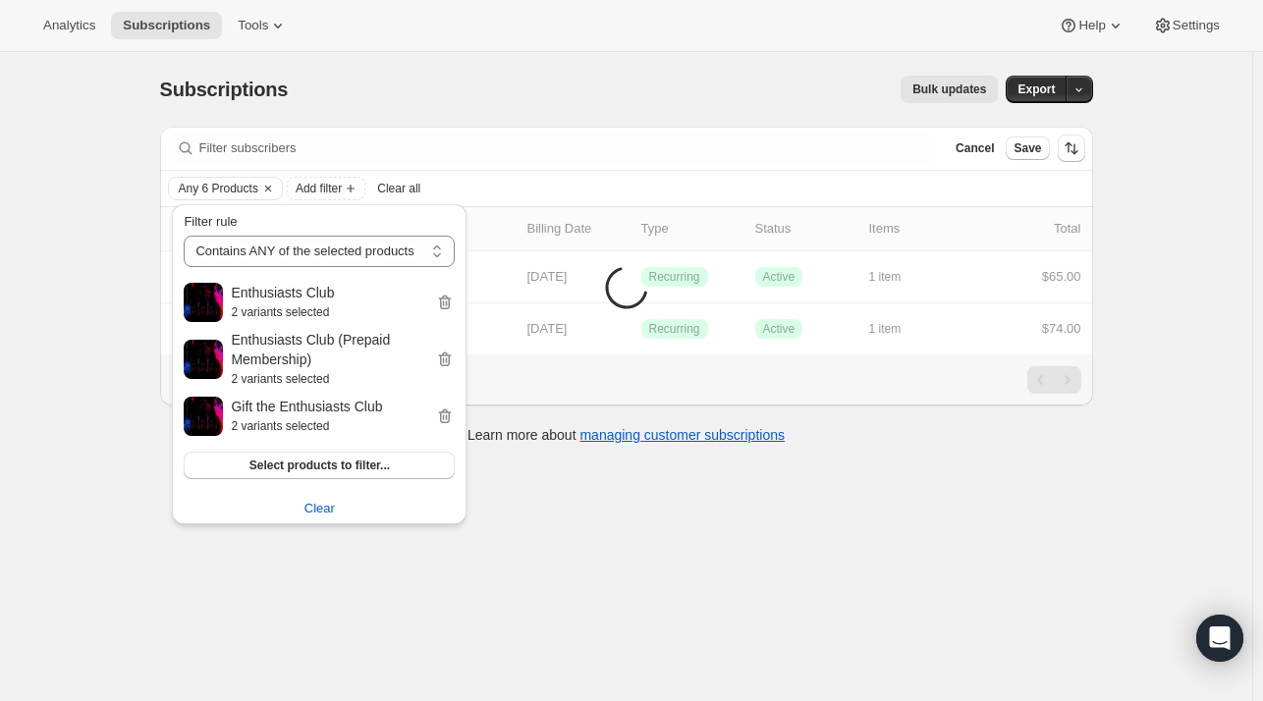
click at [438, 77] on div "Bulk updates" at bounding box center [654, 90] width 687 height 28
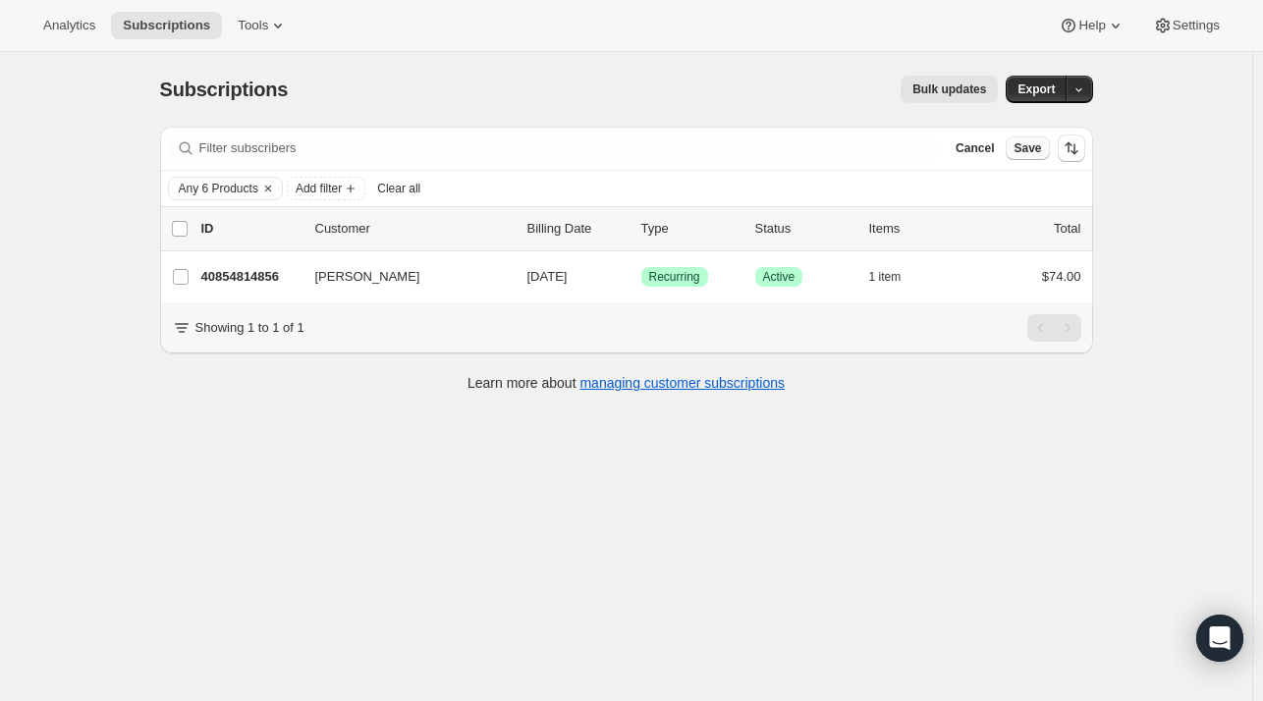
click at [1026, 145] on span "Save" at bounding box center [1028, 148] width 28 height 16
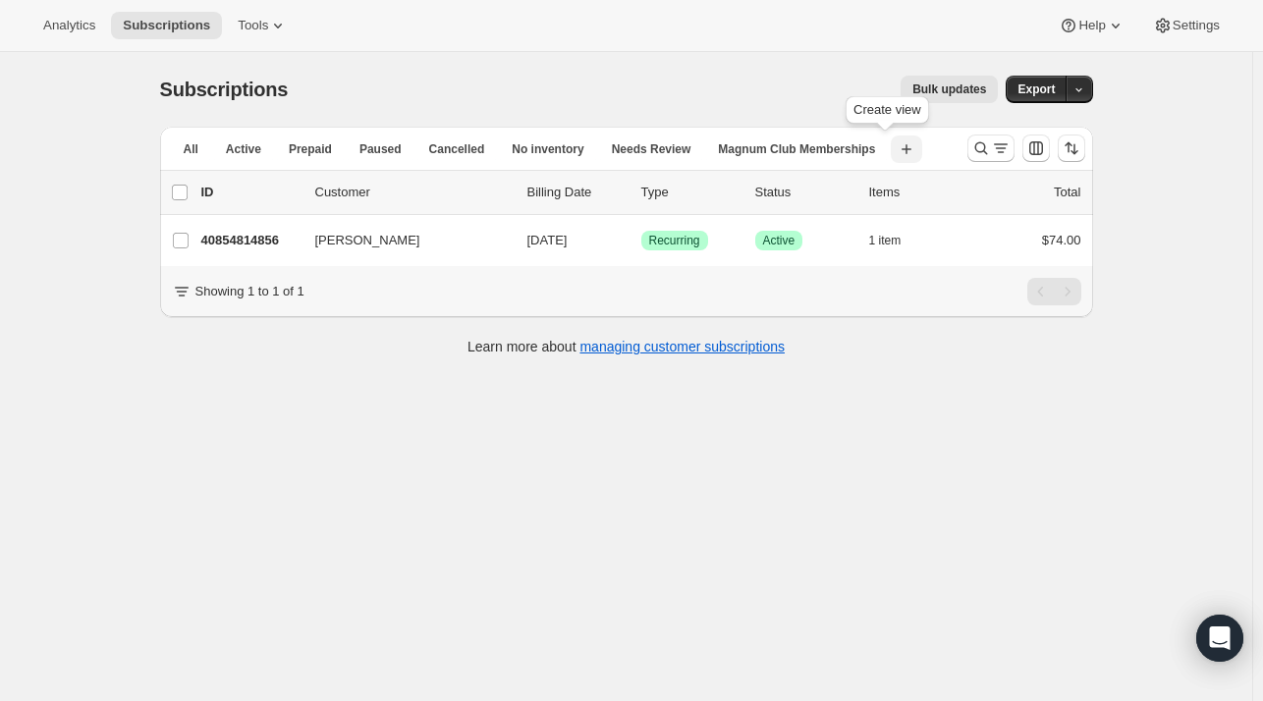
click at [897, 147] on icon "button" at bounding box center [907, 149] width 20 height 20
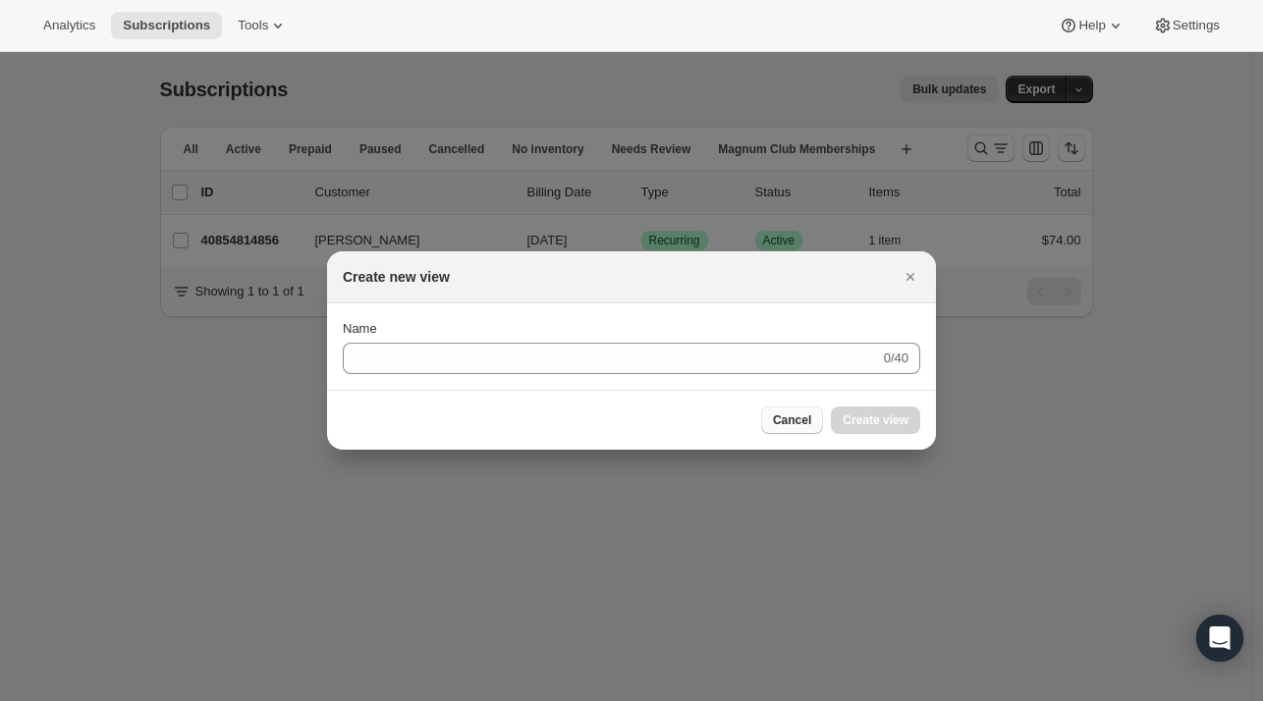
click at [793, 426] on span "Cancel" at bounding box center [792, 421] width 38 height 16
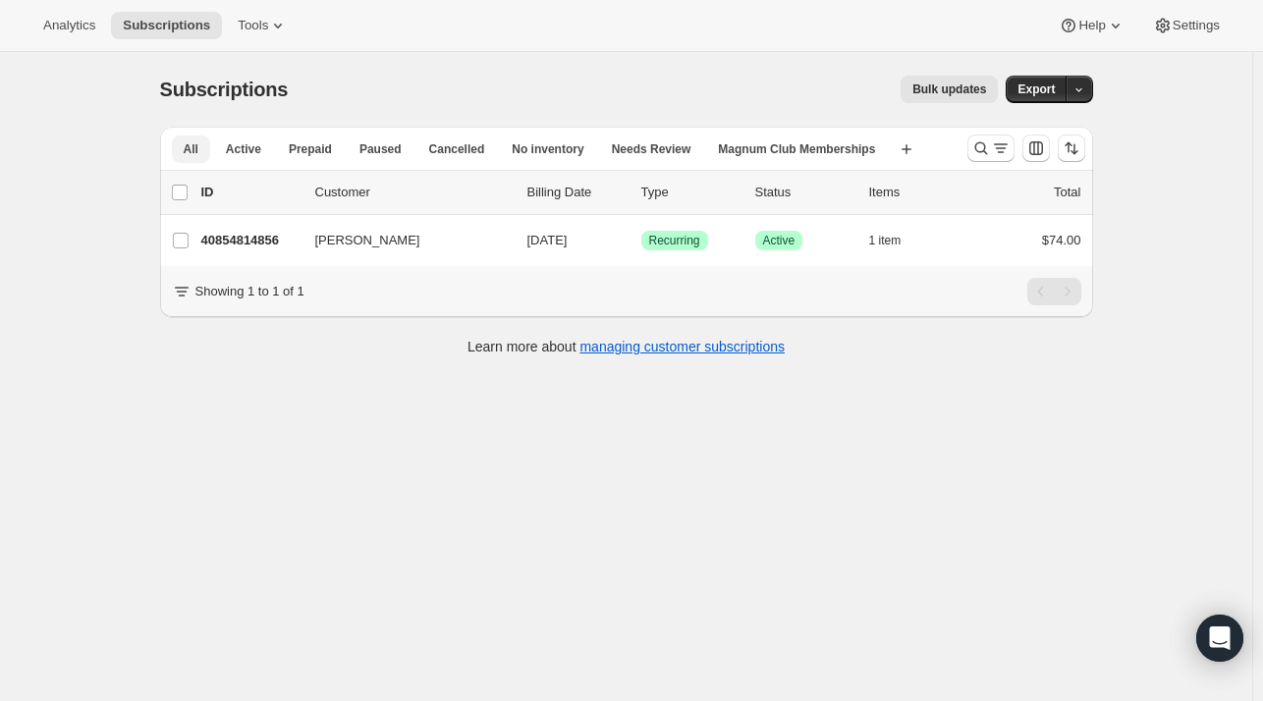
click at [188, 149] on span "All" at bounding box center [191, 149] width 15 height 16
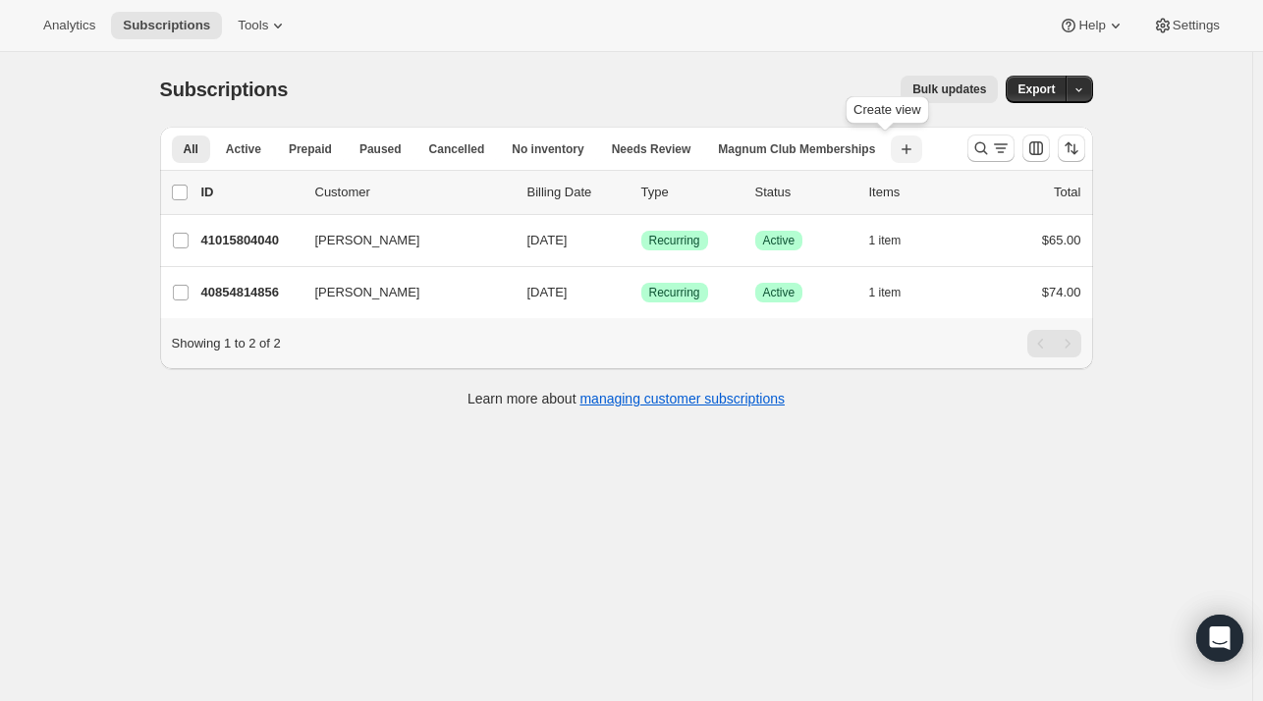
click at [897, 147] on icon "button" at bounding box center [907, 149] width 20 height 20
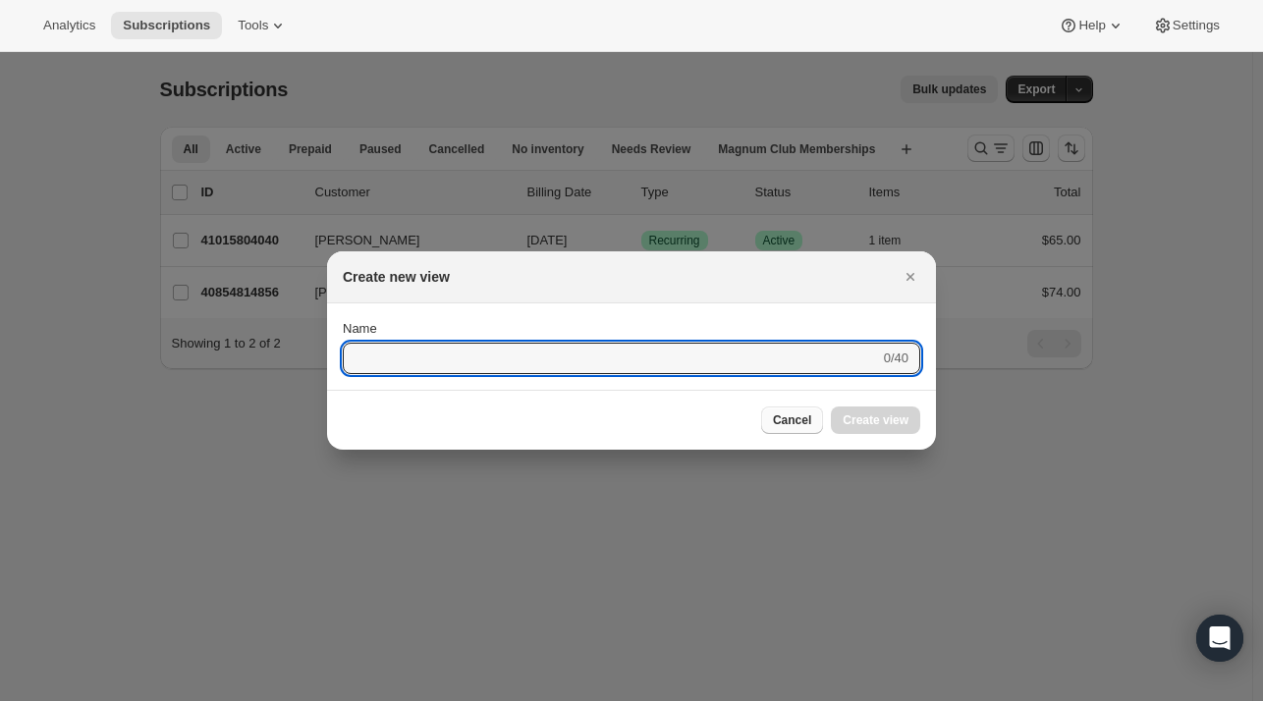
click at [809, 425] on span "Cancel" at bounding box center [792, 421] width 38 height 16
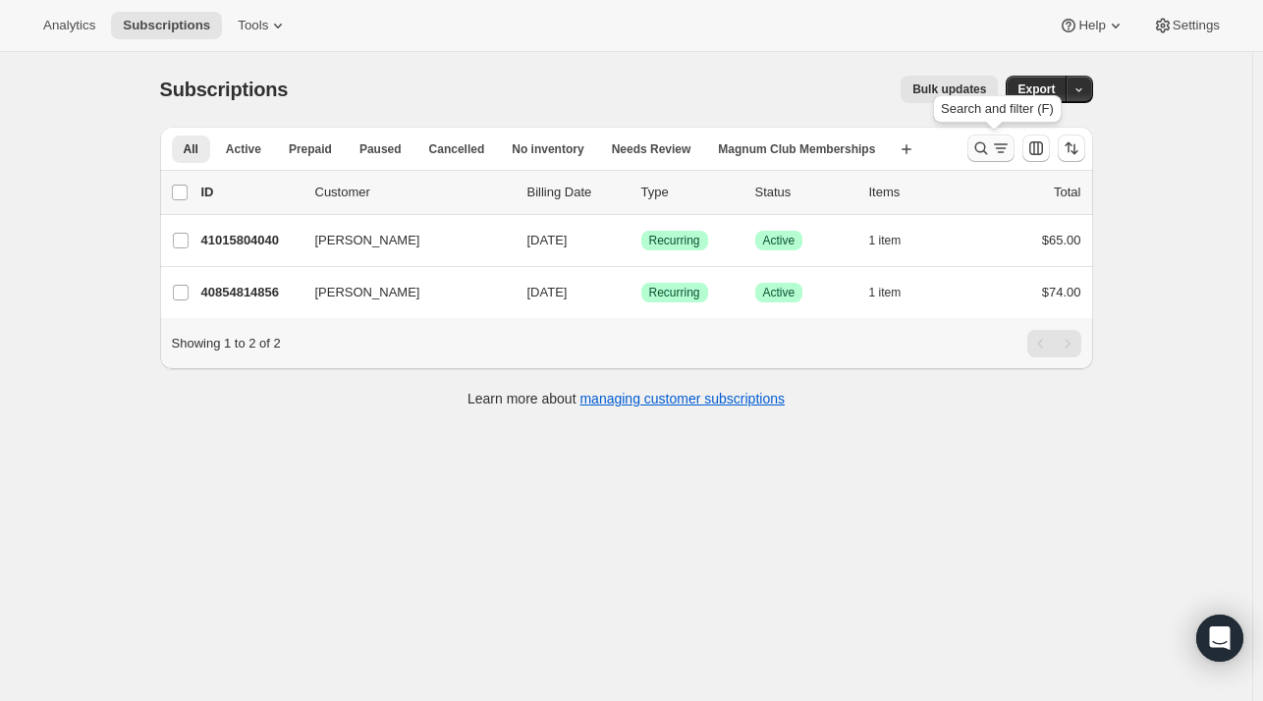
click at [978, 146] on icon "Search and filter results" at bounding box center [982, 149] width 20 height 20
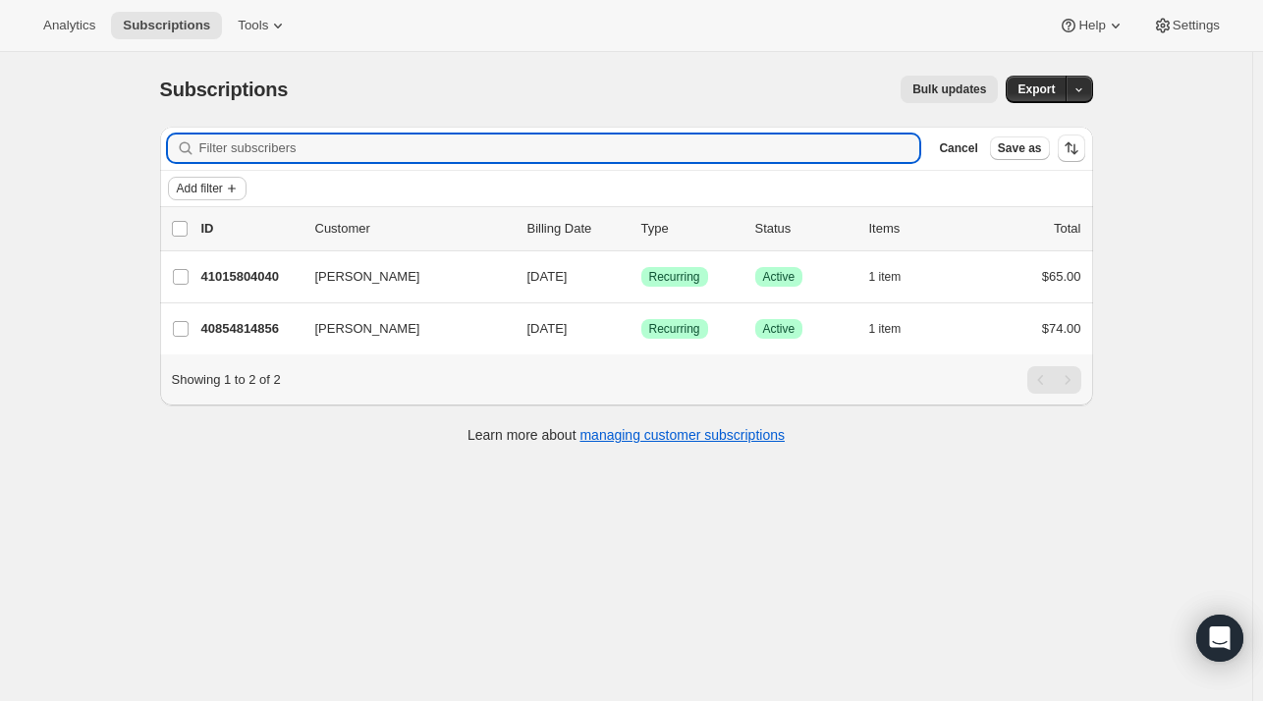
click at [208, 194] on span "Add filter" at bounding box center [200, 189] width 46 height 16
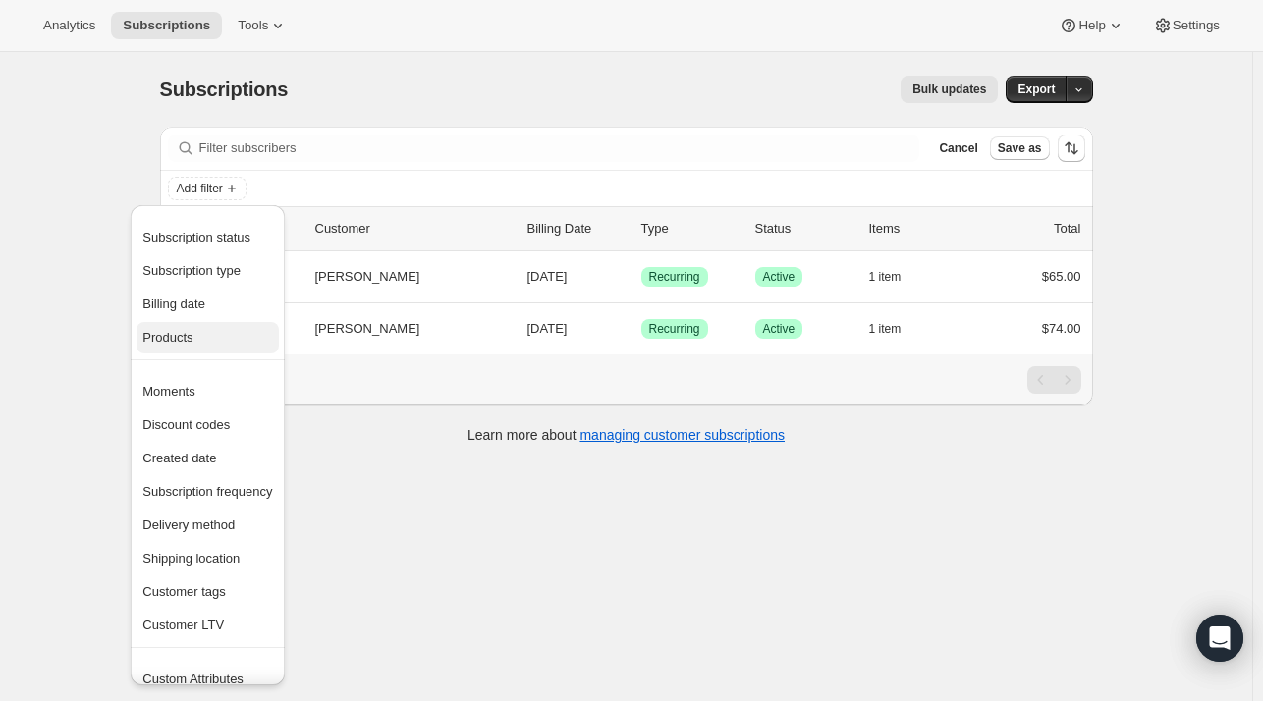
click at [182, 344] on span "Products" at bounding box center [167, 337] width 50 height 15
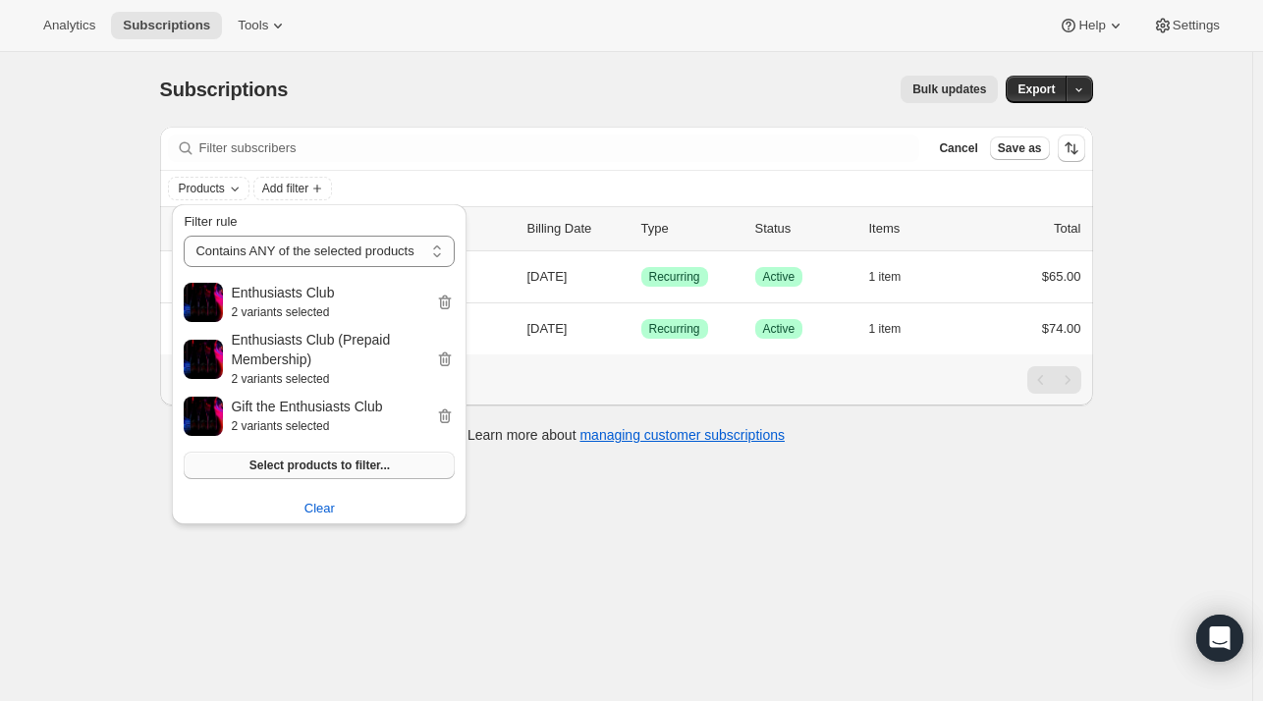
click at [343, 469] on span "Select products to filter..." at bounding box center [320, 466] width 140 height 16
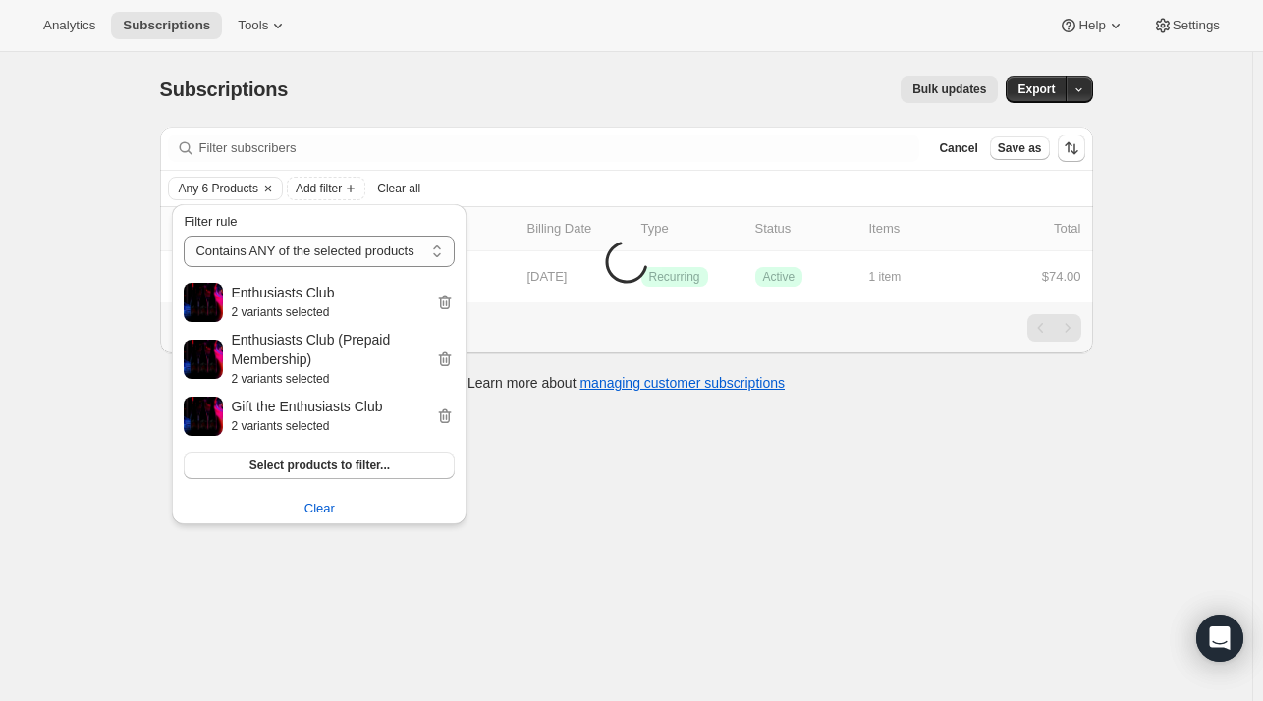
click at [592, 537] on div "Subscriptions. This page is ready Subscriptions Bulk updates More actions Bulk …" at bounding box center [626, 402] width 1253 height 701
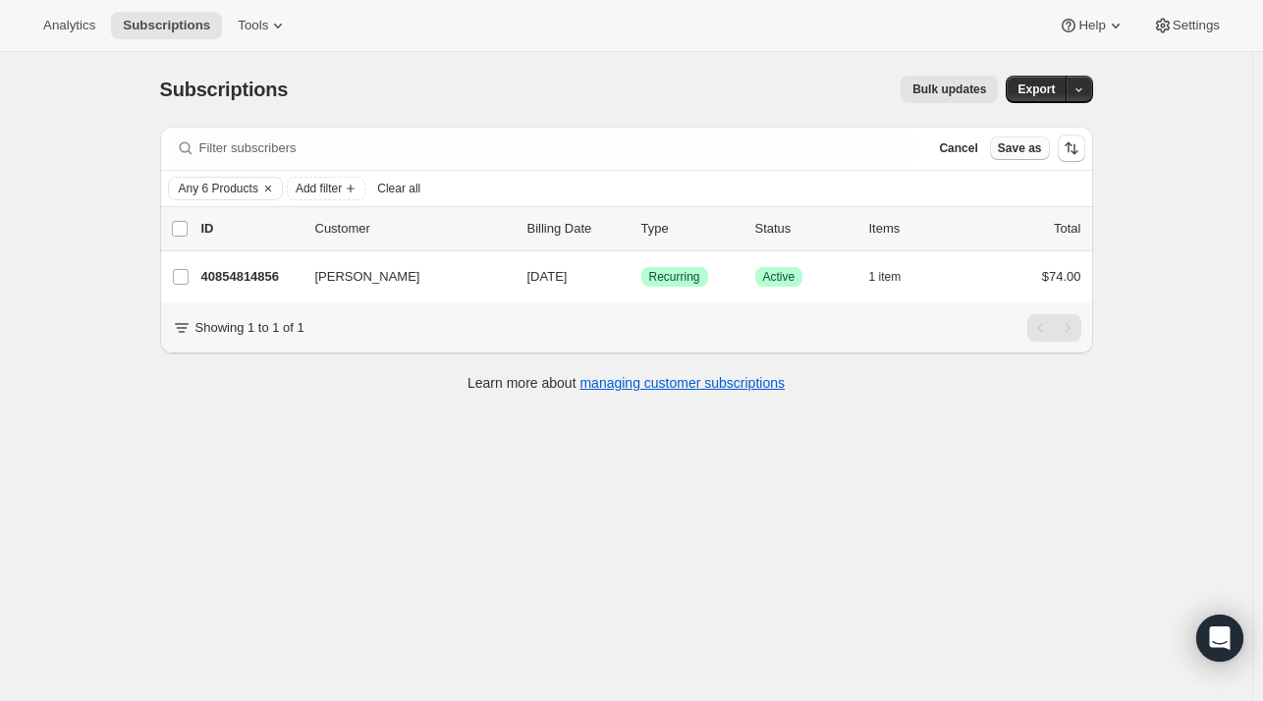
click at [1022, 150] on span "Save as" at bounding box center [1020, 148] width 44 height 16
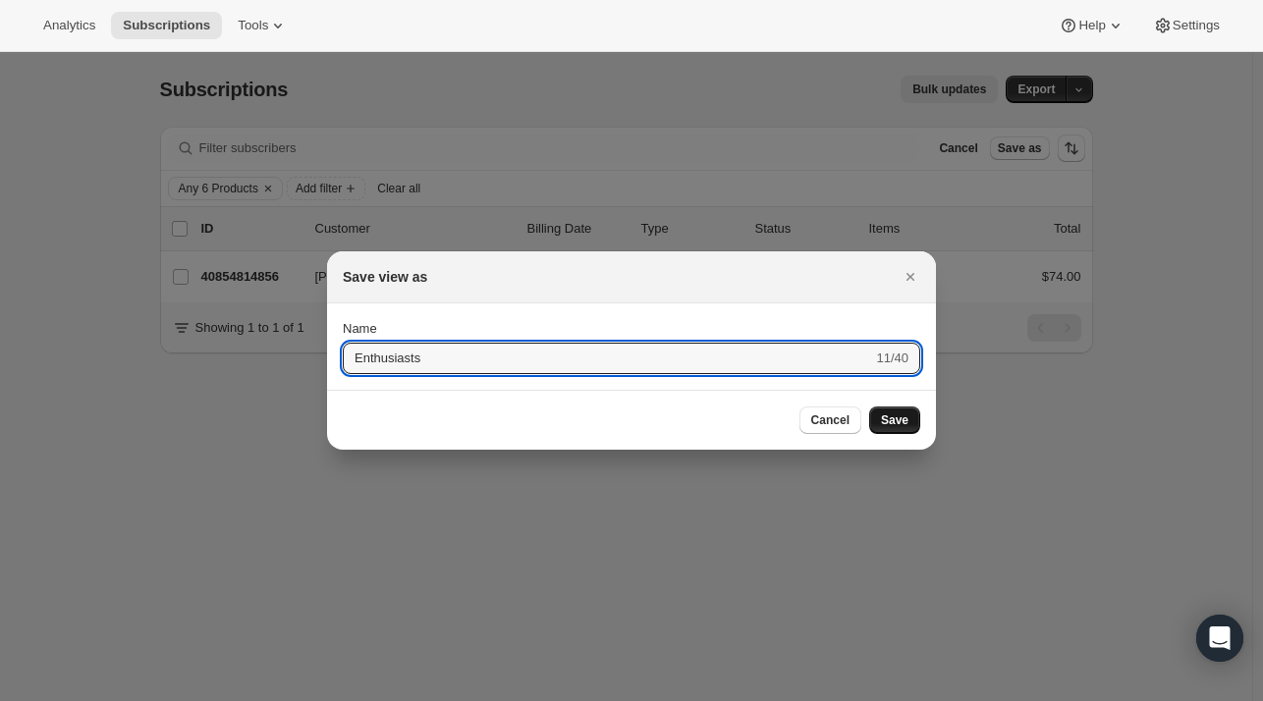
type input "Enthusiasts"
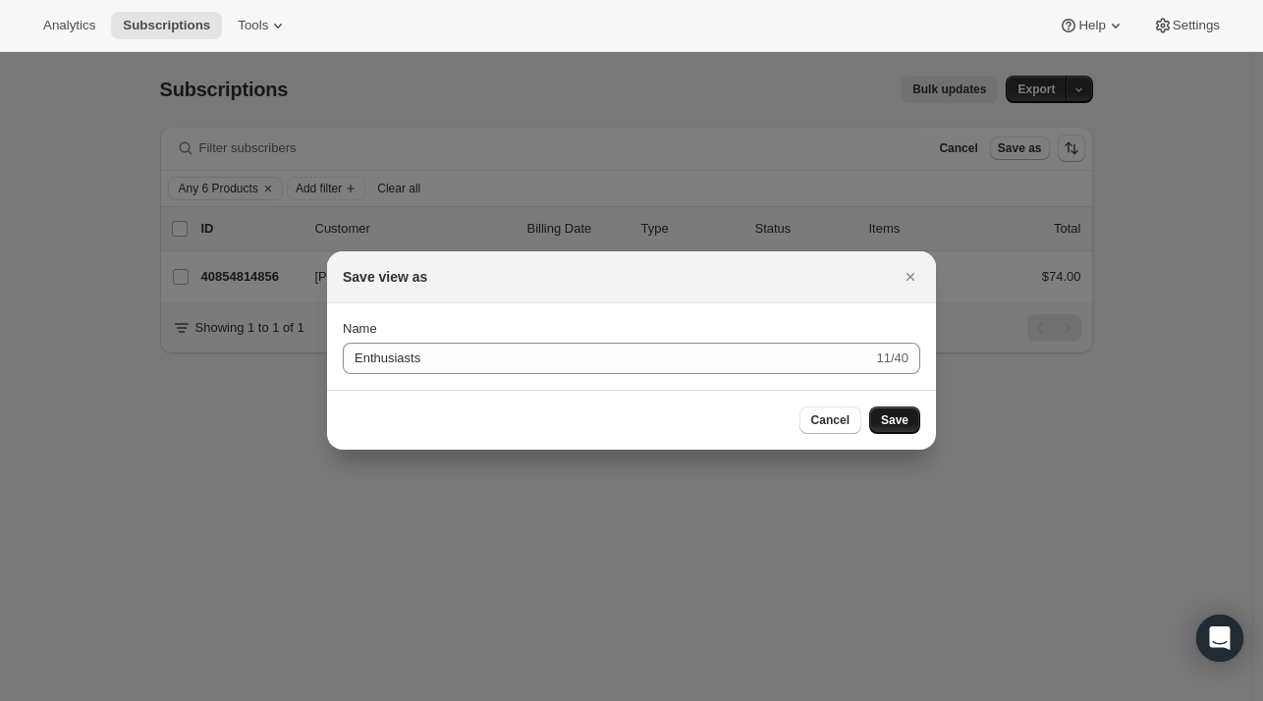
click at [888, 421] on span "Save" at bounding box center [895, 421] width 28 height 16
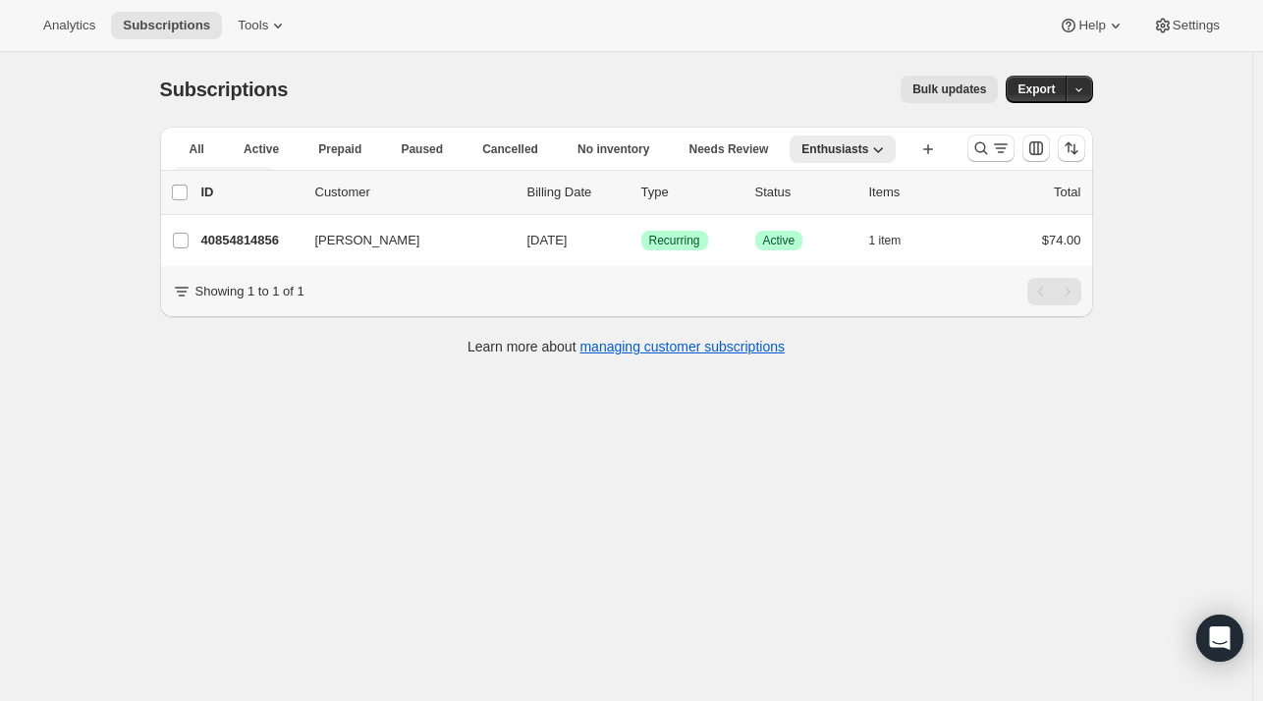
click at [266, 168] on icon "More views" at bounding box center [257, 178] width 20 height 20
click at [909, 196] on button "Magnum Club Memberships" at bounding box center [898, 193] width 192 height 35
click at [694, 148] on span "Magnum Club Memberships" at bounding box center [690, 149] width 157 height 16
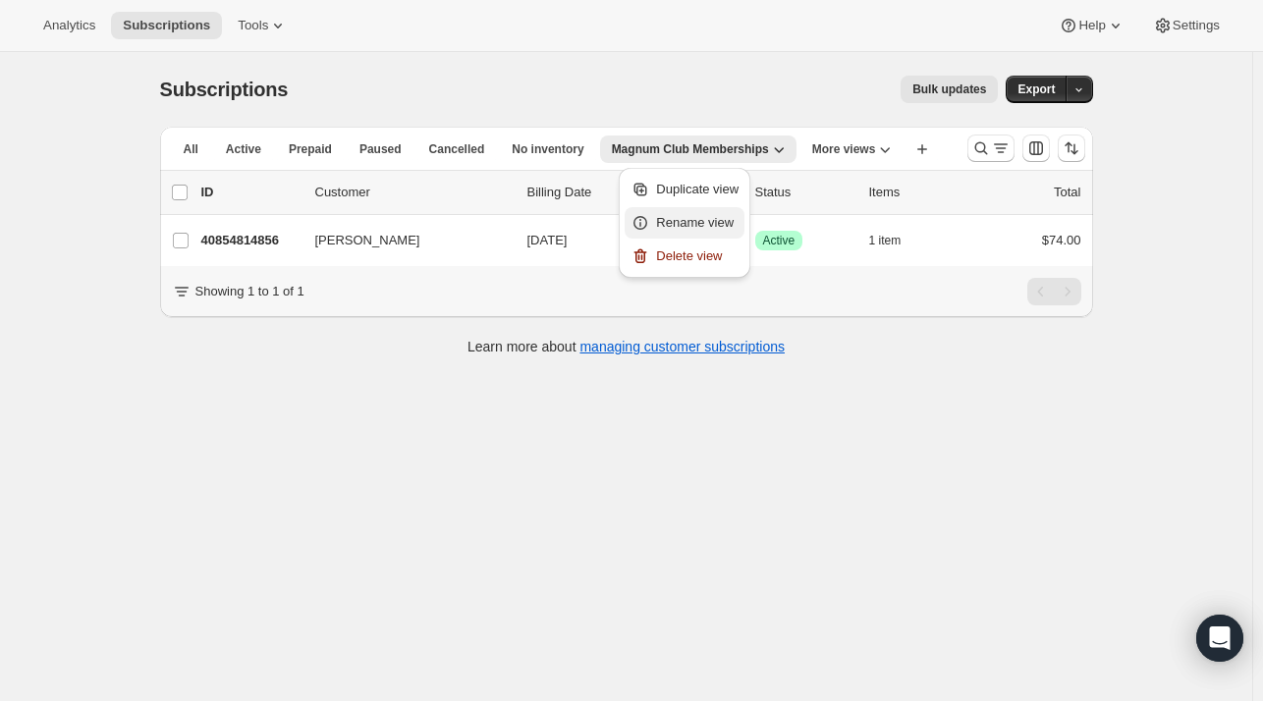
click at [672, 216] on span "Rename view" at bounding box center [695, 222] width 78 height 15
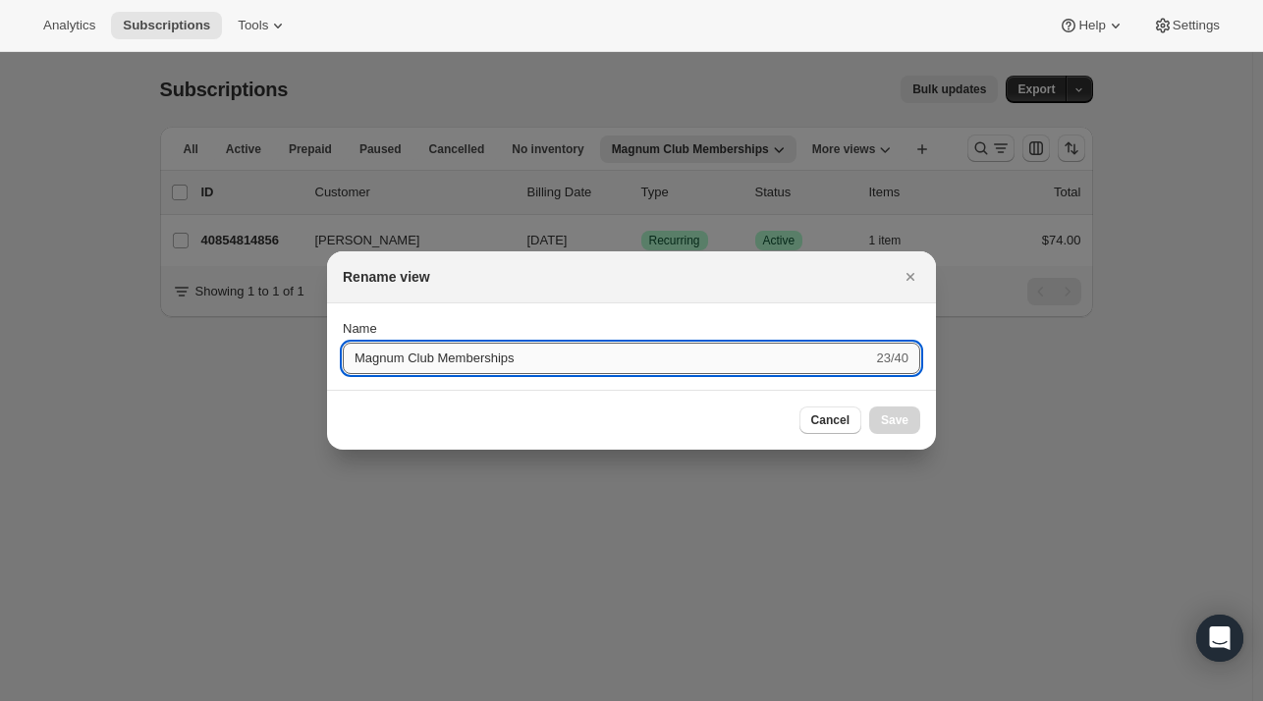
click at [413, 361] on input "Magnum Club Memberships" at bounding box center [607, 358] width 529 height 31
drag, startPoint x: 413, startPoint y: 361, endPoint x: 648, endPoint y: 317, distance: 239.7
click at [648, 317] on section "Submit Name Magnum Club Memberships 23/40" at bounding box center [631, 347] width 609 height 86
type input "Magnums"
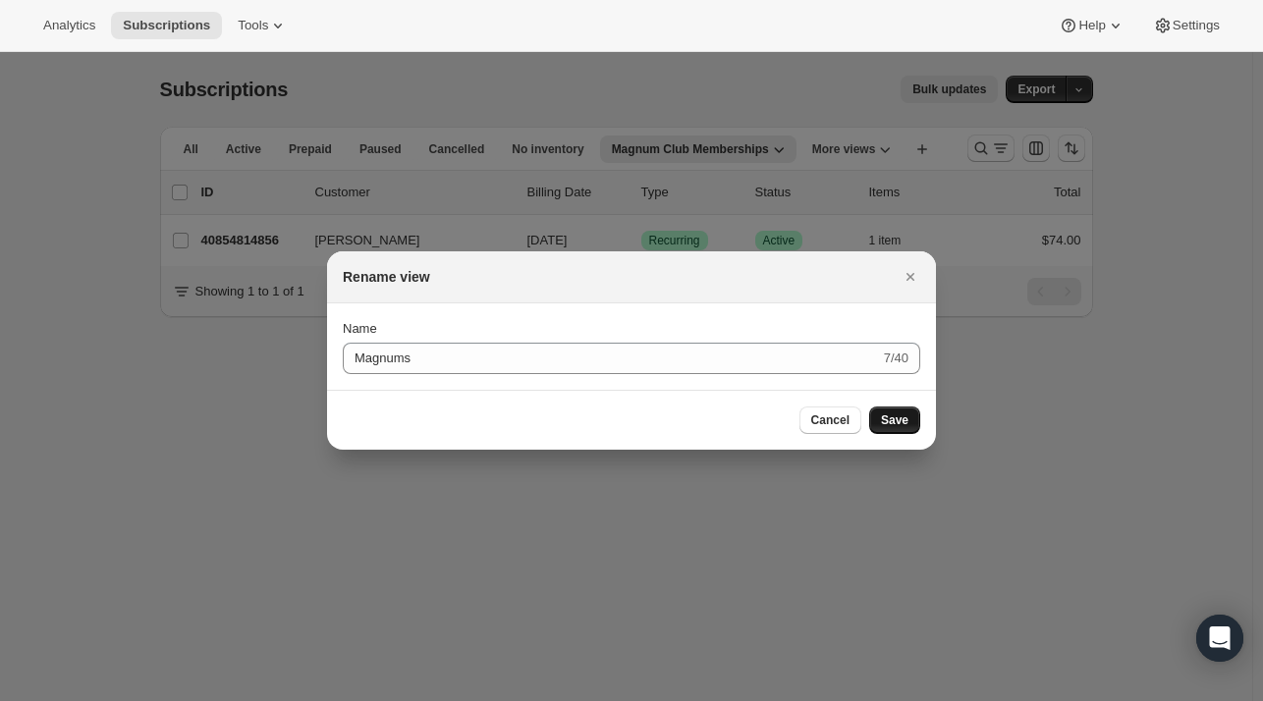
click at [892, 418] on span "Save" at bounding box center [895, 421] width 28 height 16
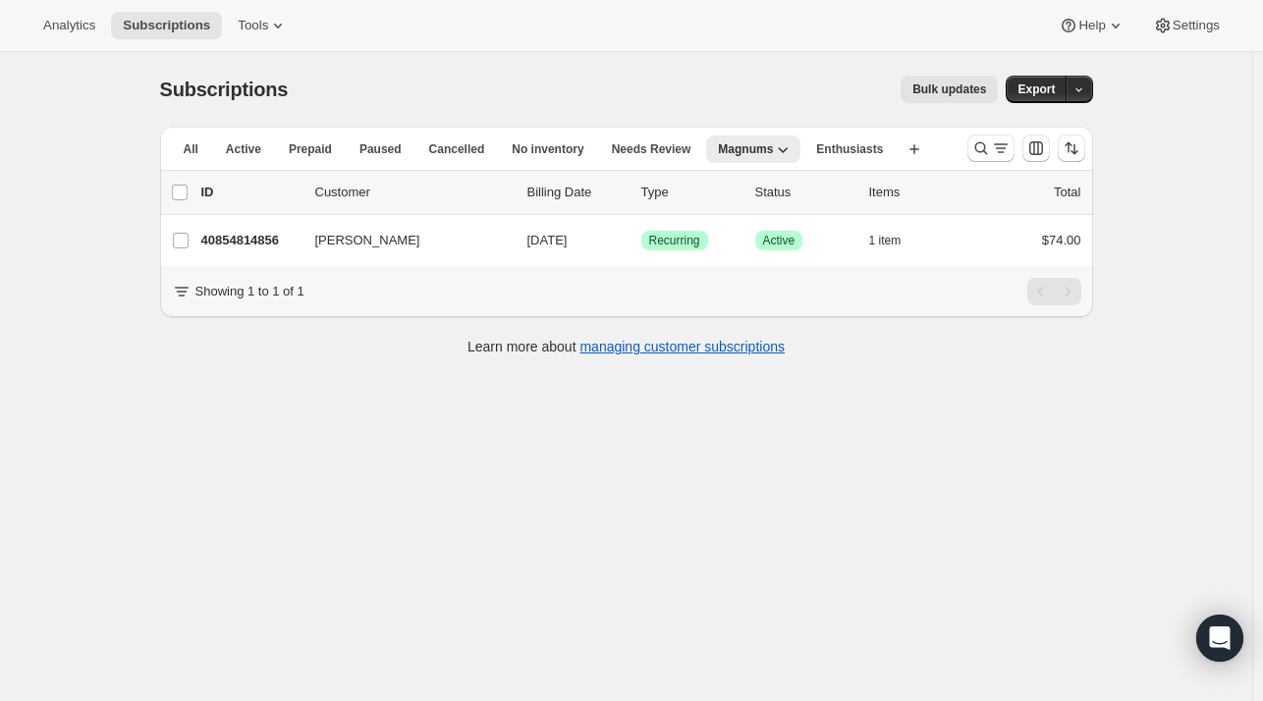
click at [666, 496] on div "Subscriptions. This page is ready Subscriptions Bulk updates More actions Bulk …" at bounding box center [626, 402] width 1253 height 701
click at [718, 146] on span "Magnums" at bounding box center [745, 149] width 55 height 16
drag, startPoint x: 714, startPoint y: 225, endPoint x: 725, endPoint y: 208, distance: 19.9
click at [725, 208] on button "Rename view" at bounding box center [738, 222] width 120 height 31
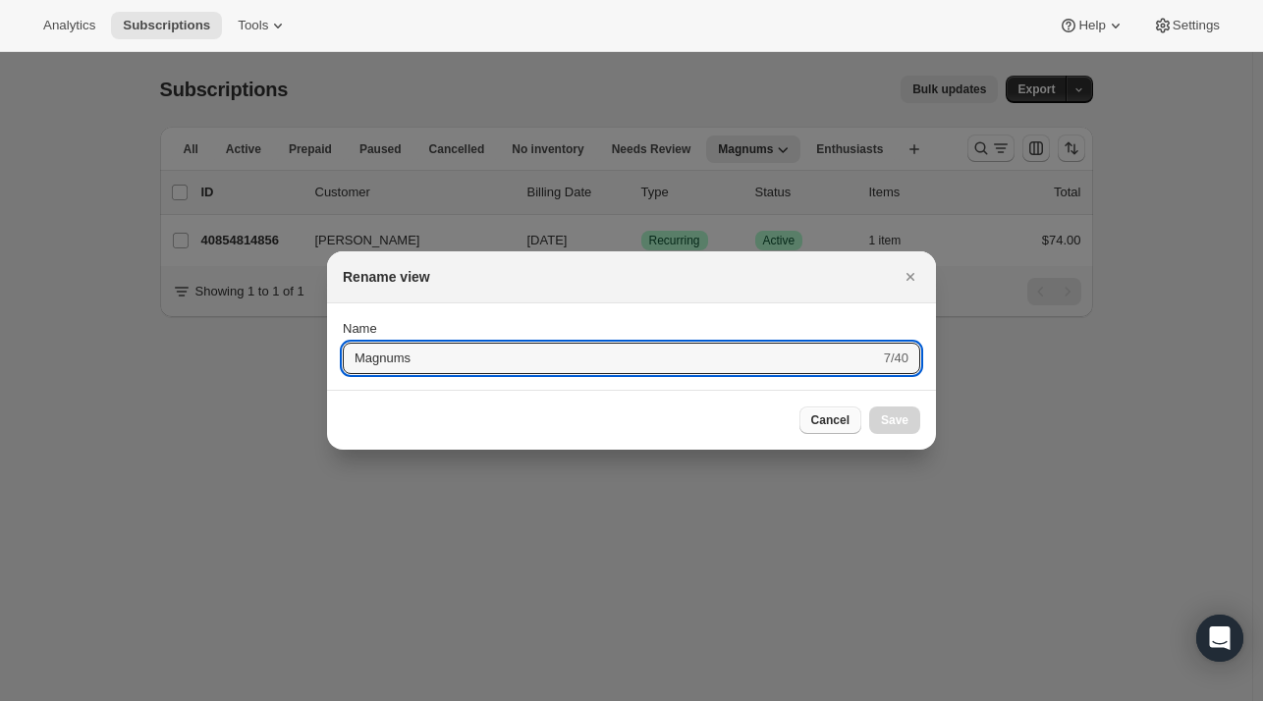
click at [837, 418] on span "Cancel" at bounding box center [830, 421] width 38 height 16
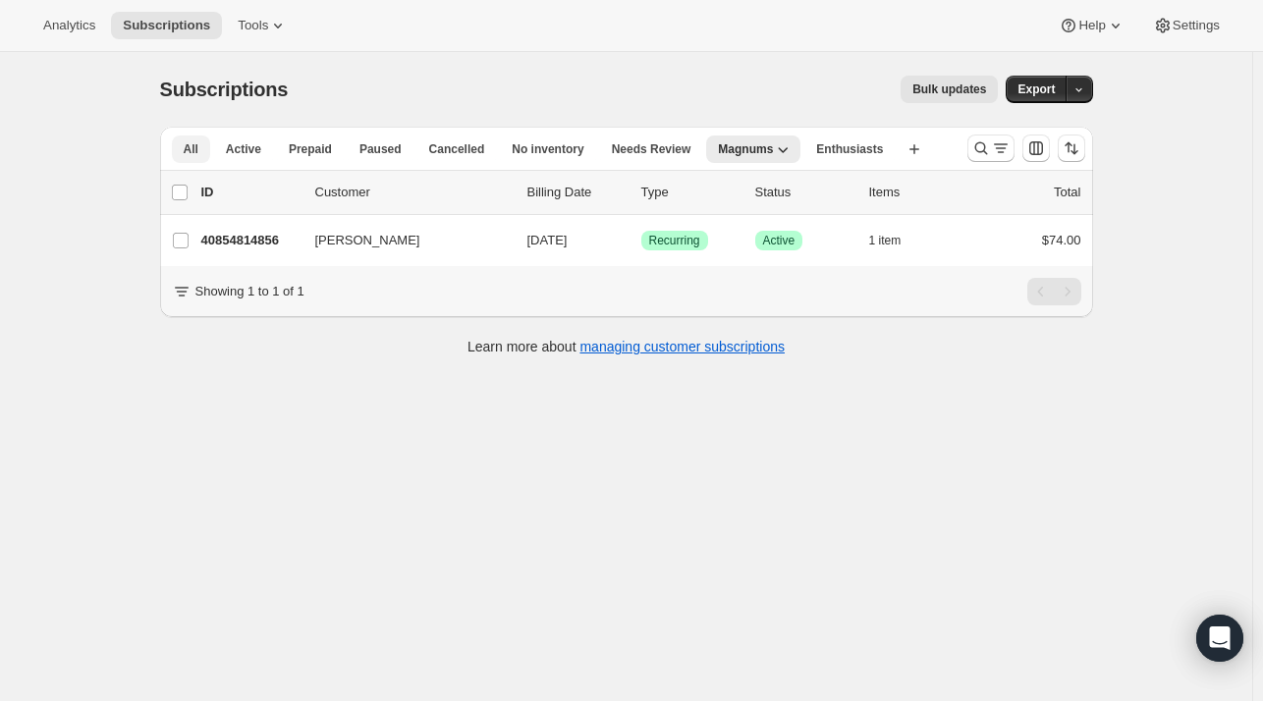
click at [195, 155] on span "All" at bounding box center [191, 149] width 15 height 16
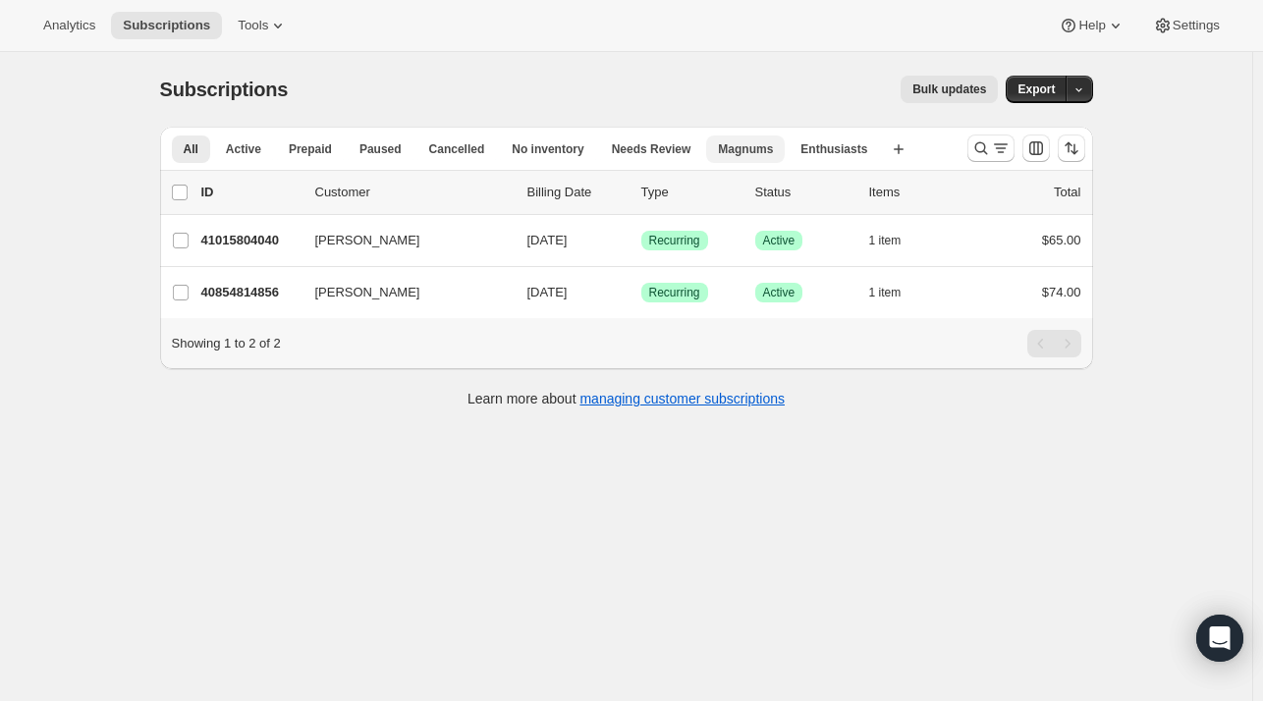
click at [747, 154] on span "Magnums" at bounding box center [745, 149] width 55 height 16
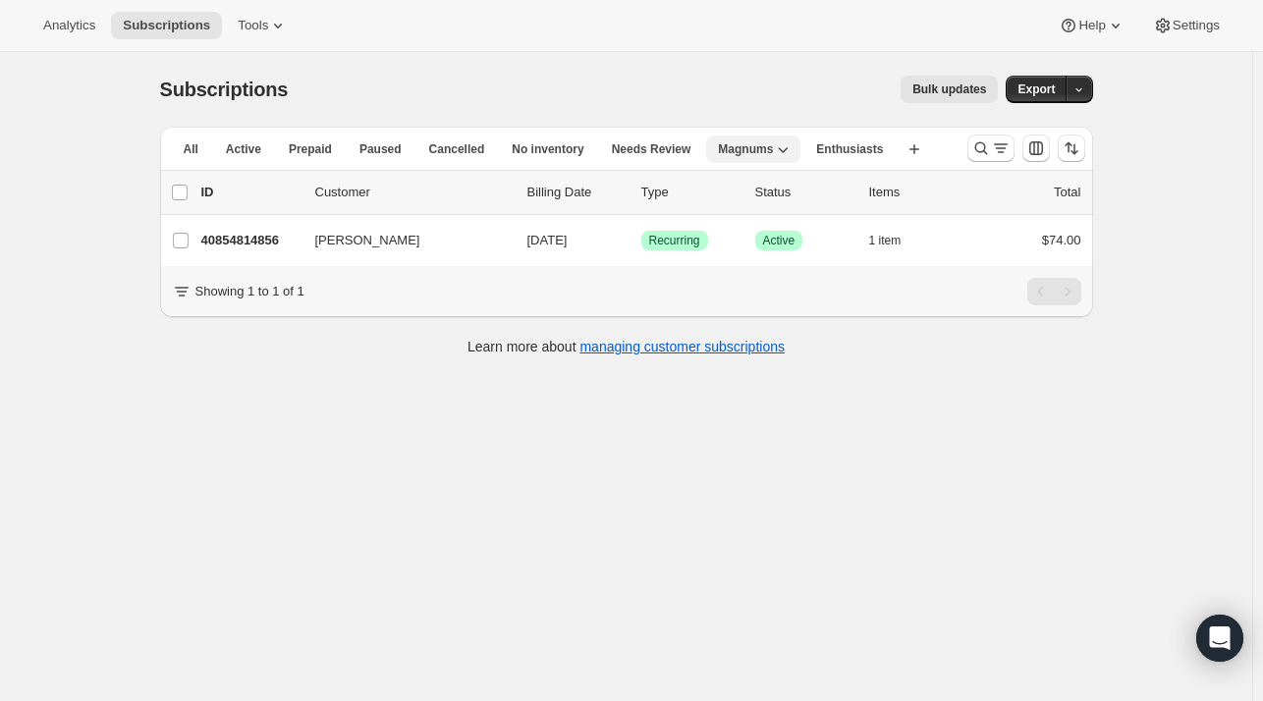
click at [773, 150] on icon "button" at bounding box center [783, 149] width 20 height 20
click at [995, 150] on icon "Search and filter results" at bounding box center [1001, 149] width 20 height 20
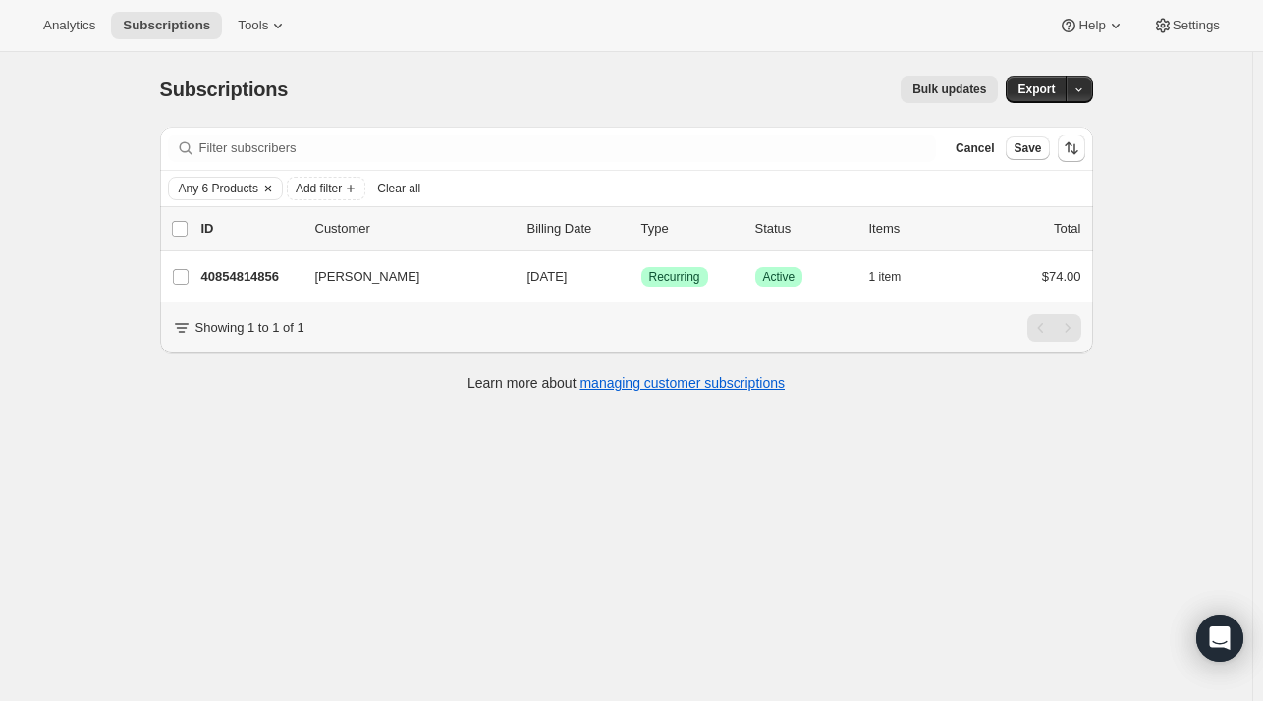
click at [276, 191] on icon "Clear" at bounding box center [268, 189] width 16 height 16
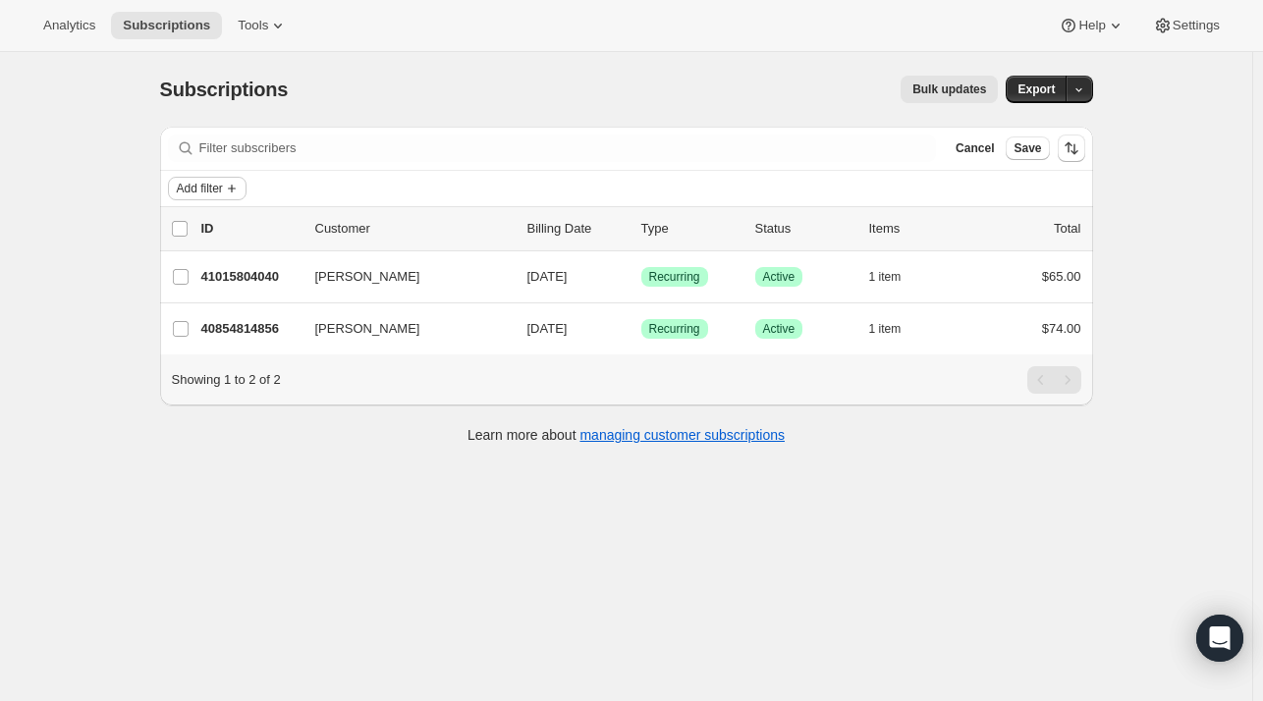
click at [212, 189] on span "Add filter" at bounding box center [200, 189] width 46 height 16
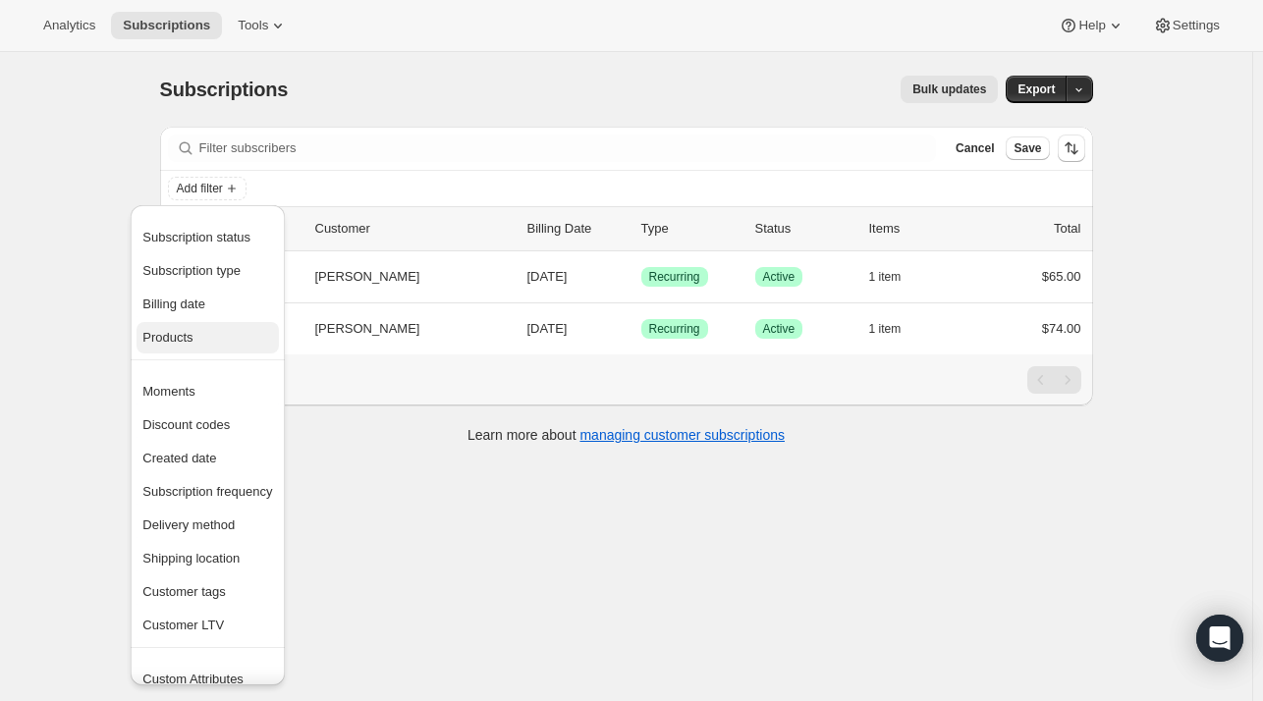
click at [179, 347] on span "Products" at bounding box center [207, 338] width 130 height 20
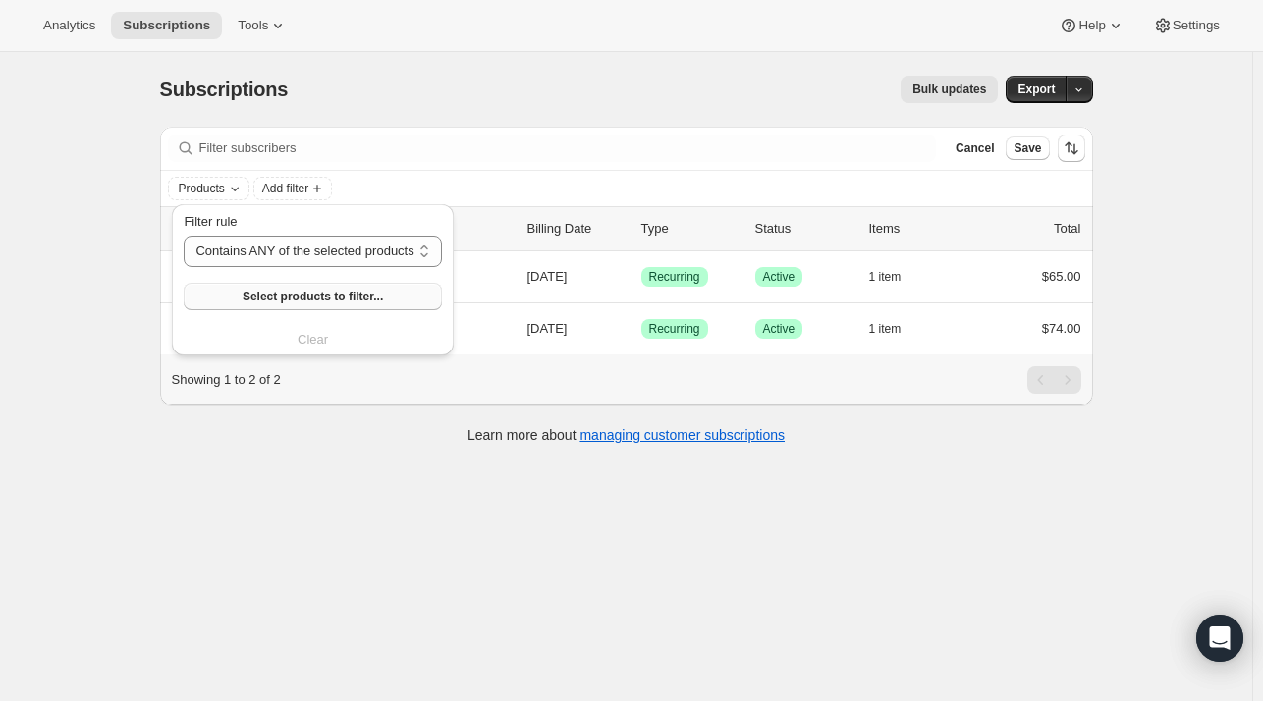
click at [267, 302] on span "Select products to filter..." at bounding box center [313, 297] width 140 height 16
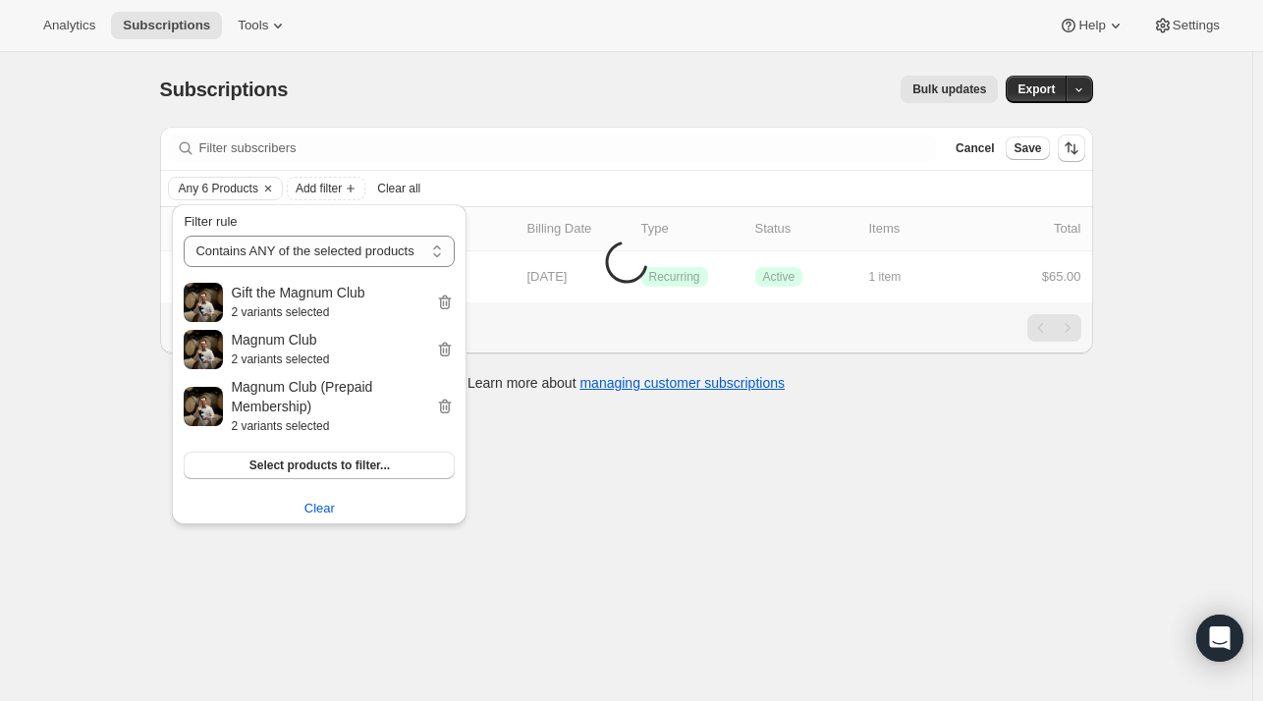
click at [641, 566] on div "Subscriptions. This page is ready Subscriptions Bulk updates More actions Bulk …" at bounding box center [626, 402] width 1253 height 701
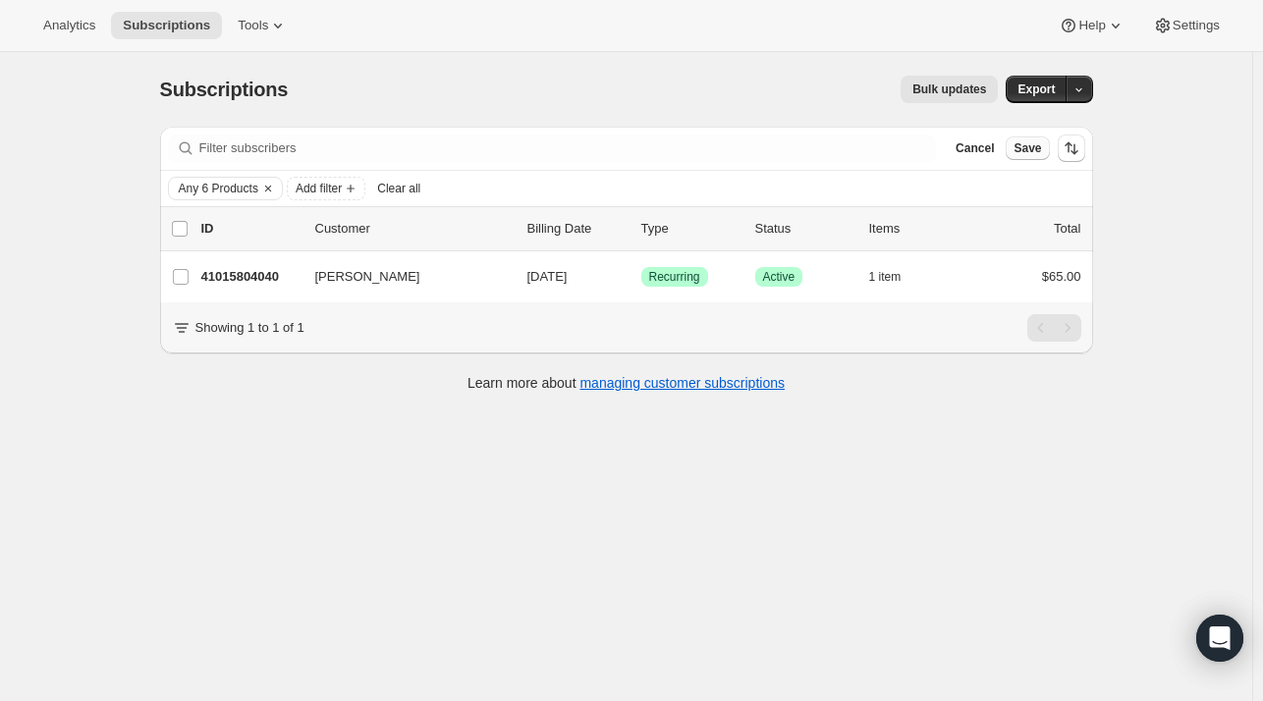
click at [1026, 139] on button "Save" at bounding box center [1027, 149] width 43 height 24
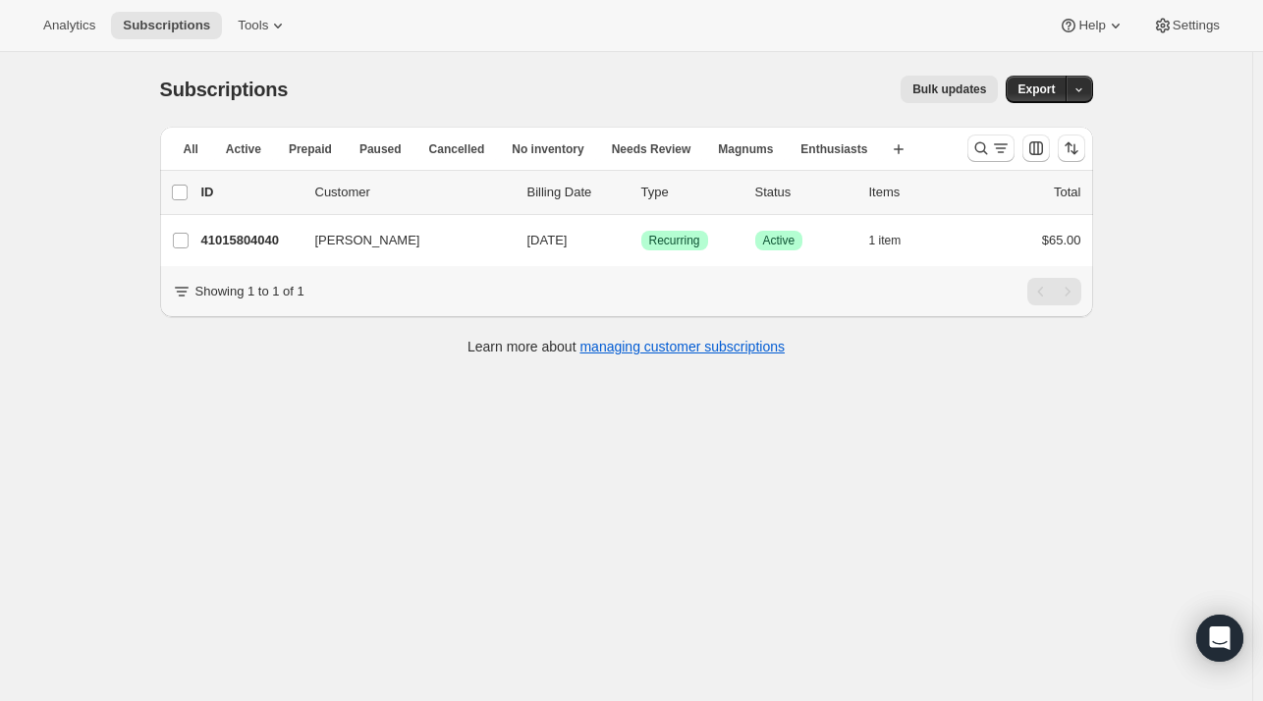
click at [768, 163] on div "All Active Prepaid Paused Cancelled No inventory Needs Review Magnums Enthusias…" at bounding box center [556, 148] width 792 height 43
click at [732, 139] on button "Magnums" at bounding box center [745, 150] width 79 height 28
click at [840, 149] on span "Enthusiasts" at bounding box center [849, 149] width 67 height 16
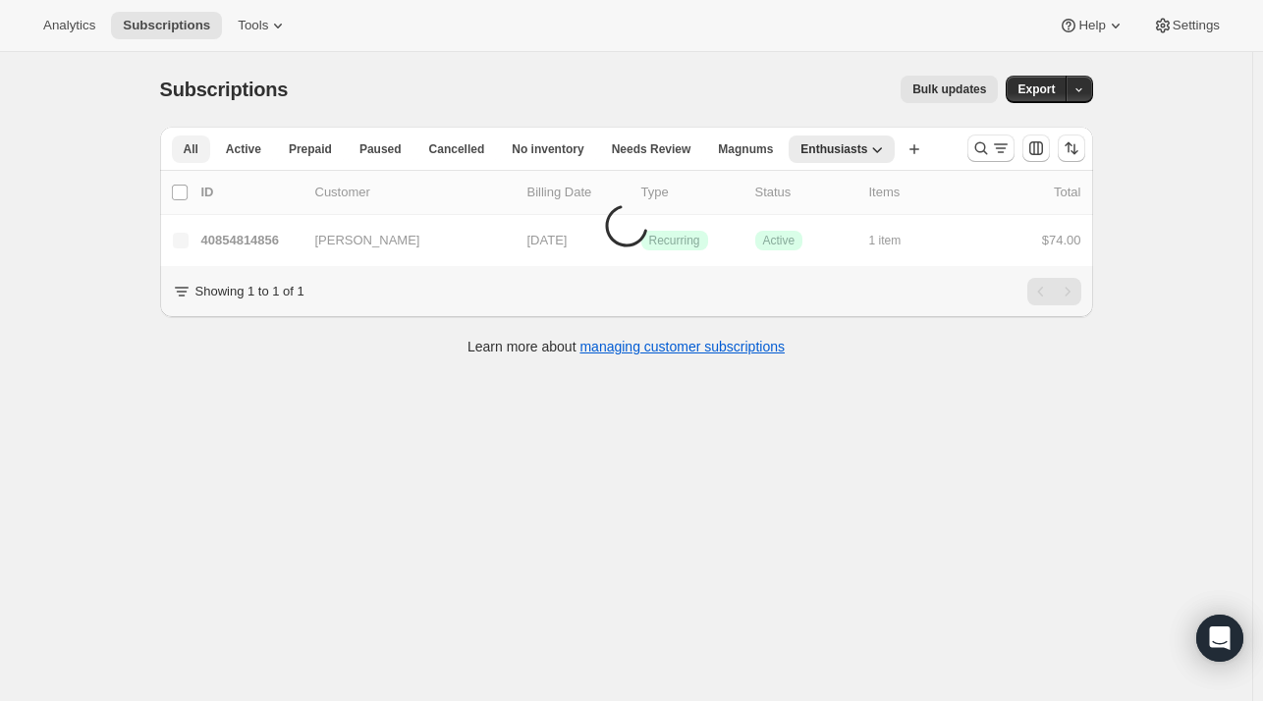
click at [191, 150] on span "All" at bounding box center [191, 149] width 15 height 16
